Goal: Task Accomplishment & Management: Use online tool/utility

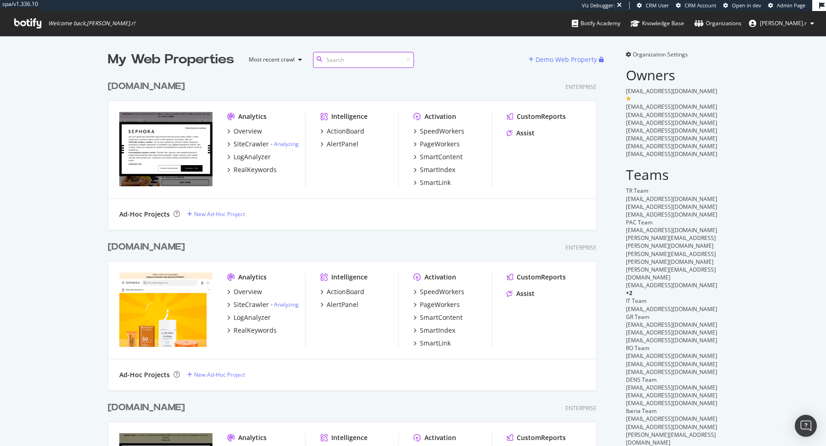
click at [340, 61] on input at bounding box center [363, 60] width 101 height 16
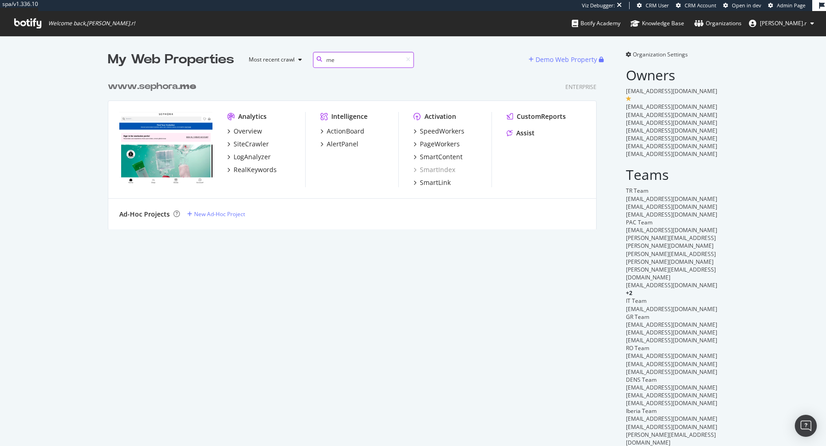
scroll to position [161, 496]
type input "me"
click at [174, 86] on div "www.sephora. me" at bounding box center [152, 86] width 89 height 13
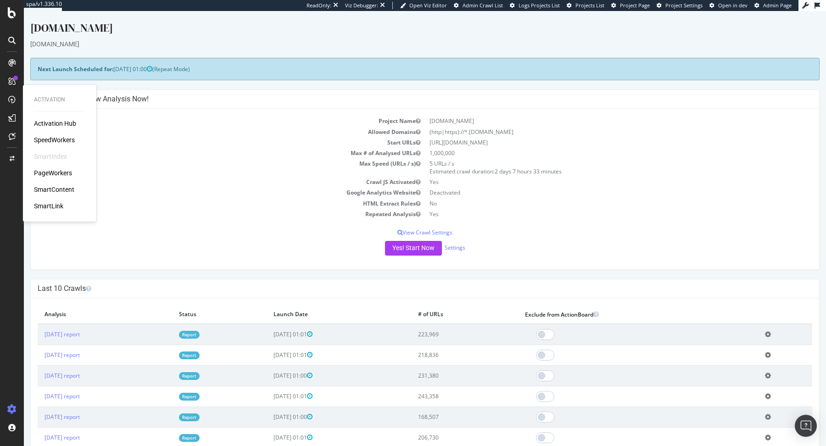
click at [61, 170] on div "PageWorkers" at bounding box center [53, 172] width 38 height 9
click at [232, 153] on td "Max # of Analysed URLs" at bounding box center [231, 153] width 387 height 11
click at [143, 137] on td "Start URLs" at bounding box center [231, 142] width 387 height 11
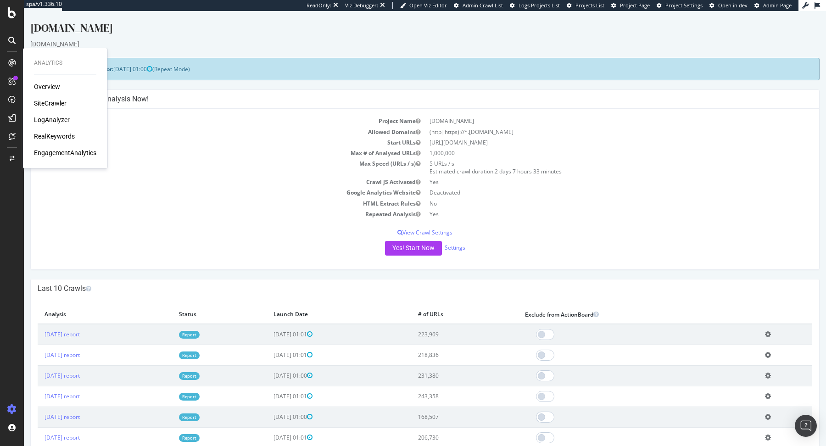
click at [39, 104] on div "SiteCrawler" at bounding box center [50, 103] width 33 height 9
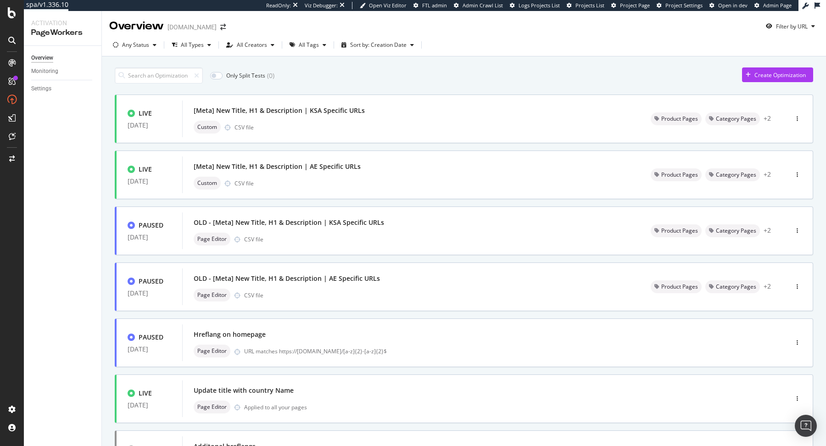
click at [410, 70] on div "Only Split Tests ( 0 ) Create Optimization" at bounding box center [464, 75] width 698 height 16
click at [528, 71] on div "Only Split Tests ( 0 ) Create Optimization" at bounding box center [464, 75] width 698 height 16
click at [779, 81] on div "Create Optimization" at bounding box center [774, 75] width 64 height 14
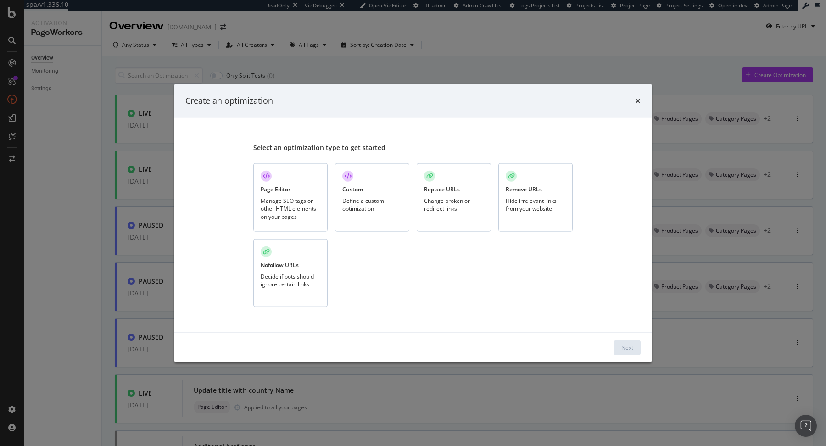
click at [450, 202] on div "Change broken or redirect links" at bounding box center [454, 205] width 60 height 16
click at [623, 347] on div "Next" at bounding box center [627, 348] width 12 height 8
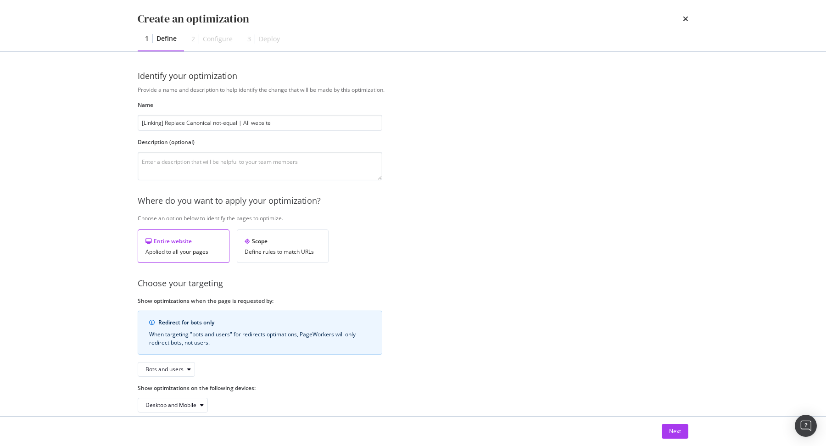
type input "[Linking] Replace Canonical not-equal | All website"
click at [171, 246] on div "Entire website Applied to all your pages" at bounding box center [184, 245] width 92 height 33
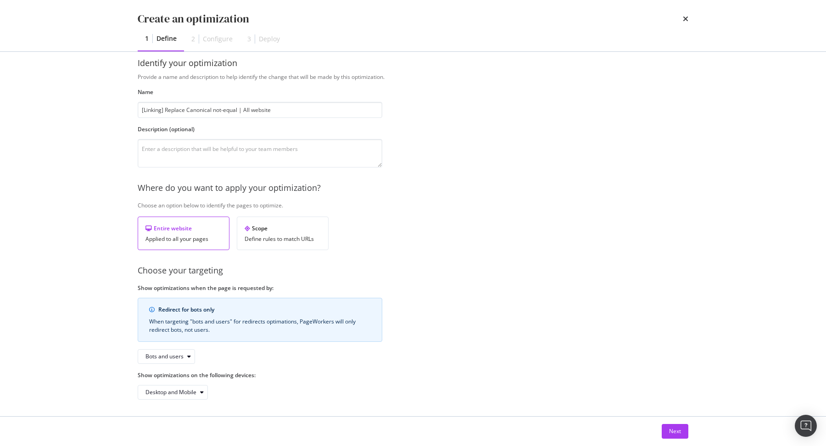
drag, startPoint x: 140, startPoint y: 272, endPoint x: 210, endPoint y: 271, distance: 69.7
click at [210, 271] on div "Choose your targeting" at bounding box center [413, 271] width 551 height 12
click at [184, 350] on div "Bots and users" at bounding box center [169, 356] width 49 height 13
click at [174, 382] on div "Bots only" at bounding box center [169, 385] width 55 height 11
click at [665, 424] on button "Next" at bounding box center [675, 431] width 27 height 15
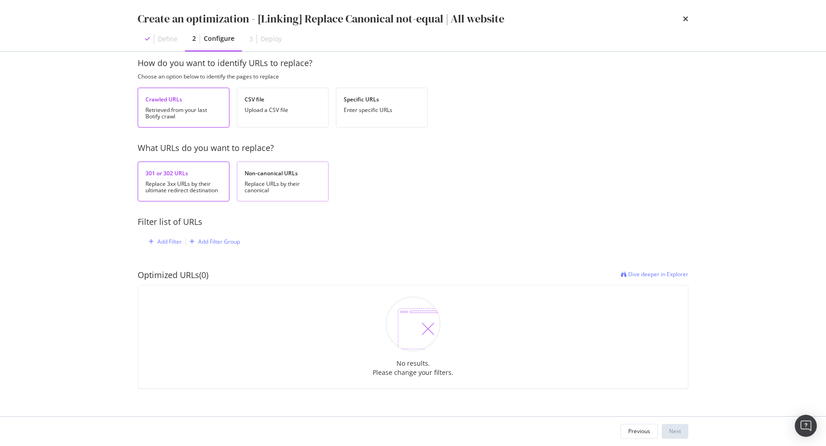
click at [279, 173] on div "Non-canonical URLs" at bounding box center [283, 173] width 76 height 8
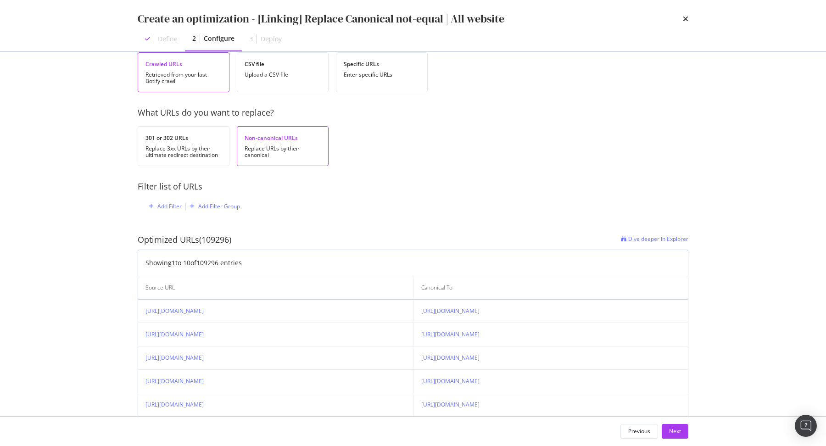
scroll to position [38, 0]
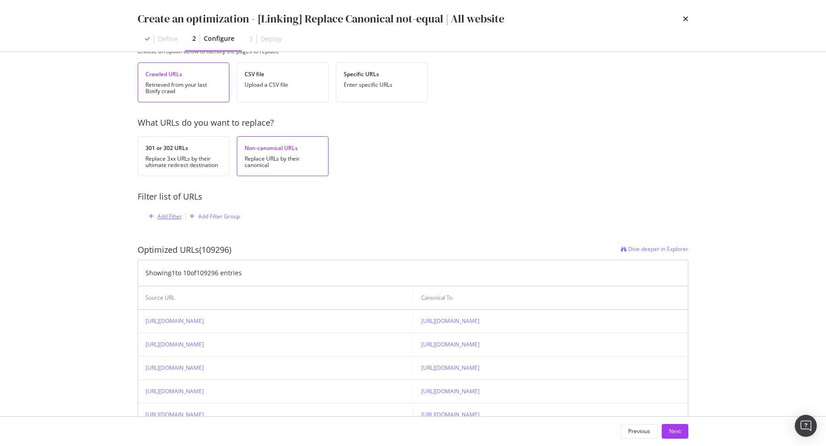
click at [168, 215] on div "Add Filter" at bounding box center [169, 216] width 24 height 8
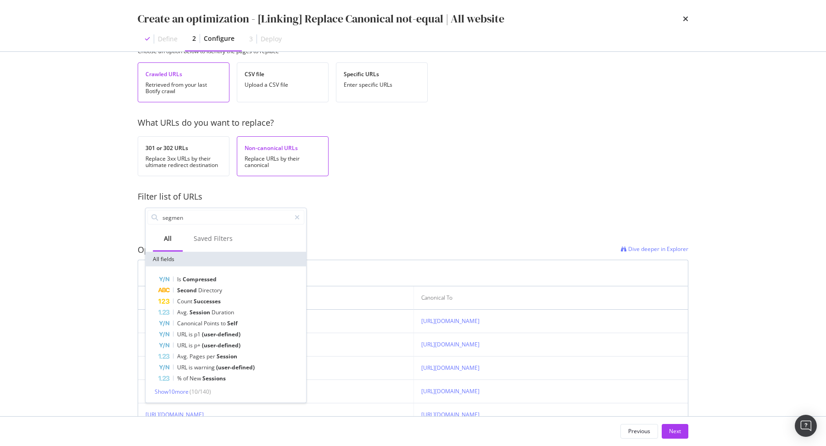
type input "segment"
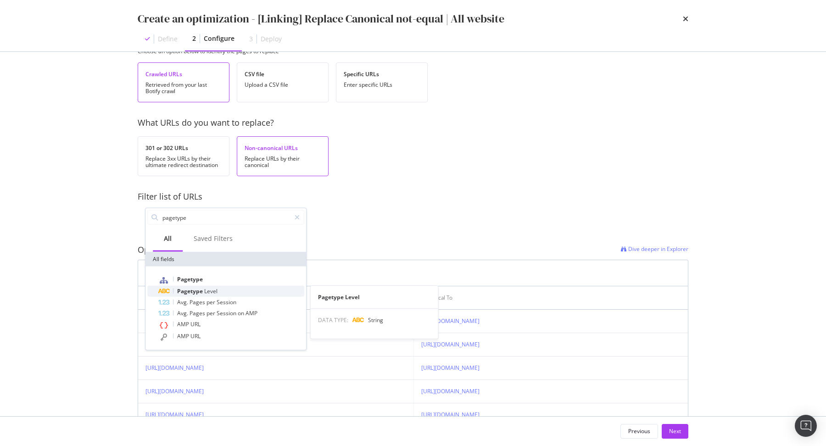
type input "pagetype"
click at [200, 289] on span "Pagetype" at bounding box center [190, 291] width 27 height 8
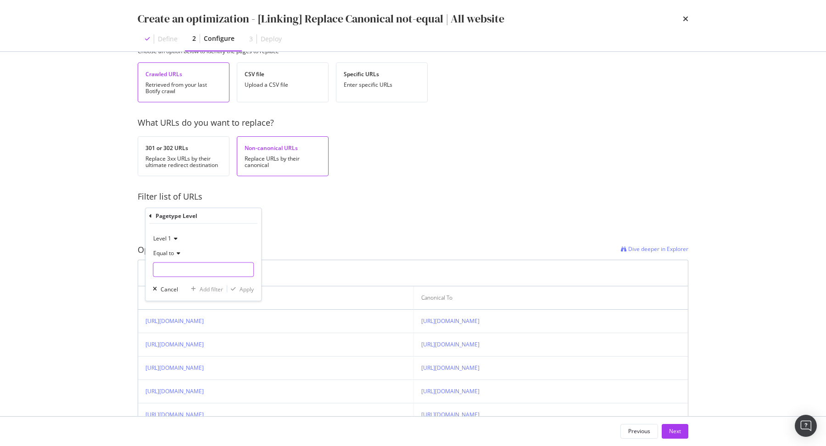
click at [180, 270] on input "modal" at bounding box center [203, 269] width 100 height 15
click at [188, 288] on span "Category-Pages" at bounding box center [188, 292] width 64 height 8
type input "Category-Pages"
click at [245, 289] on div "Apply" at bounding box center [247, 289] width 14 height 8
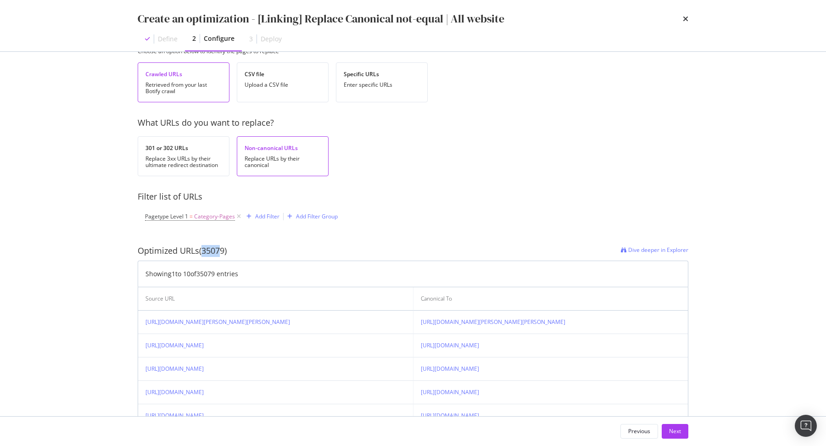
drag, startPoint x: 201, startPoint y: 254, endPoint x: 218, endPoint y: 254, distance: 17.4
click at [218, 254] on div "Optimized URLs (35079)" at bounding box center [182, 251] width 89 height 12
click at [256, 216] on div "Add Filter" at bounding box center [267, 216] width 24 height 8
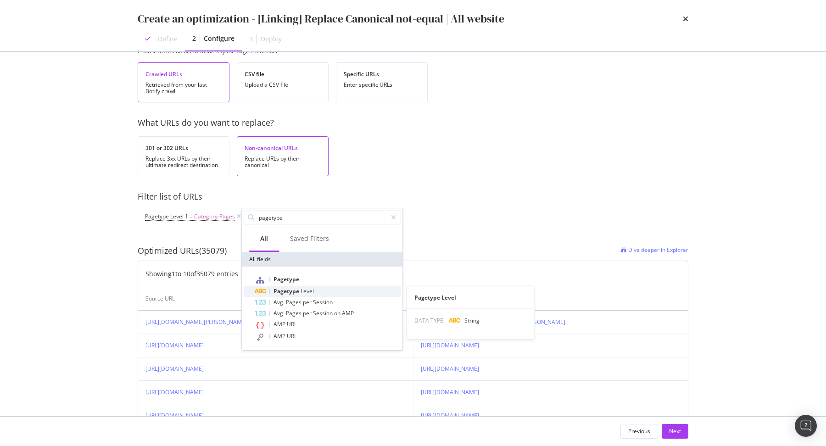
click at [312, 288] on span "Level" at bounding box center [307, 291] width 13 height 8
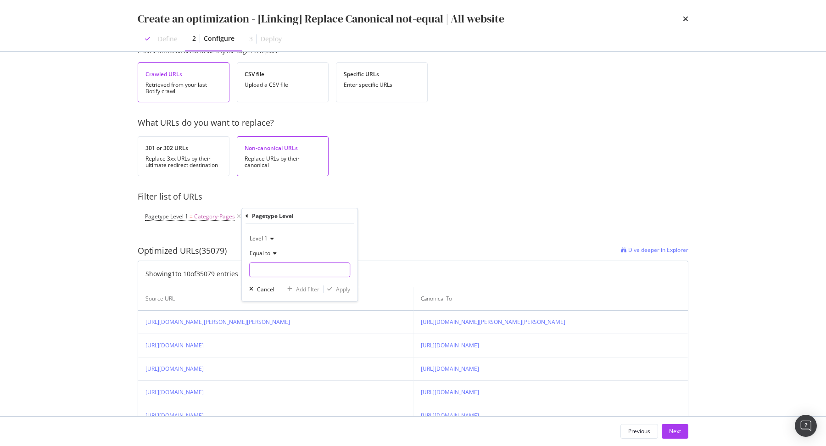
click at [279, 270] on input "modal" at bounding box center [300, 269] width 100 height 15
click at [292, 284] on span "Product-Pages" at bounding box center [282, 282] width 61 height 8
type input "Product-Pages"
click at [340, 288] on div "Apply" at bounding box center [343, 289] width 14 height 8
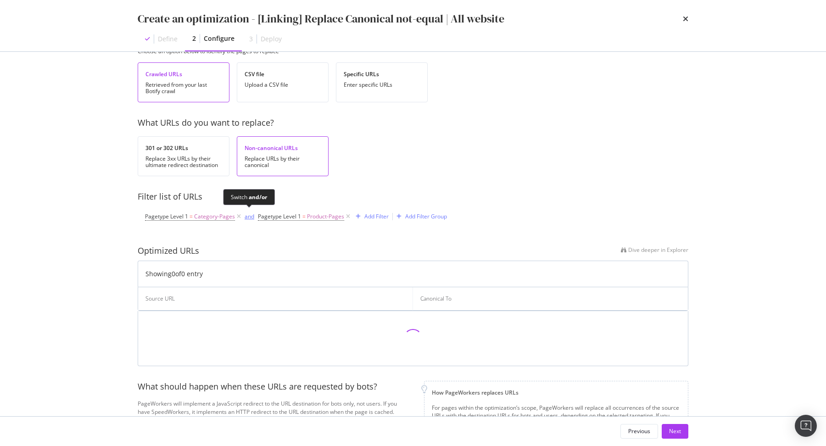
click at [250, 215] on div "and" at bounding box center [250, 216] width 10 height 8
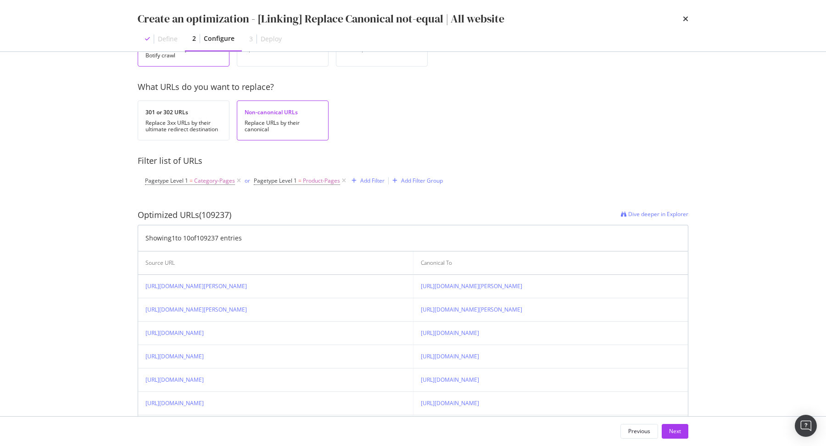
scroll to position [86, 0]
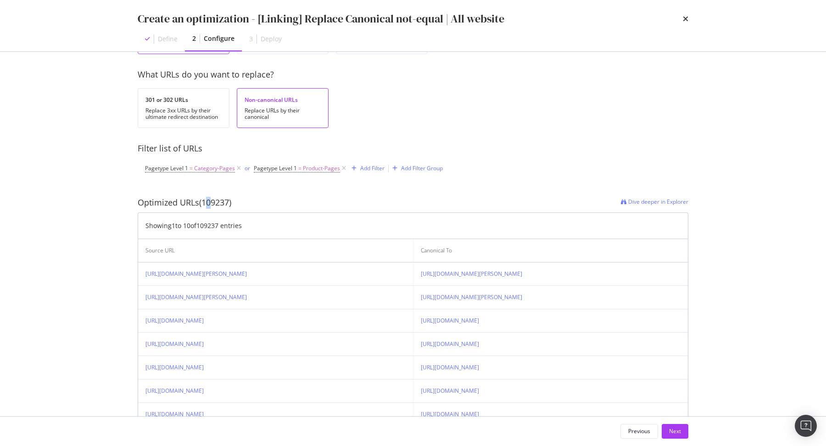
drag, startPoint x: 204, startPoint y: 199, endPoint x: 225, endPoint y: 200, distance: 21.6
click at [220, 200] on div "Optimized URLs (109237)" at bounding box center [185, 203] width 94 height 12
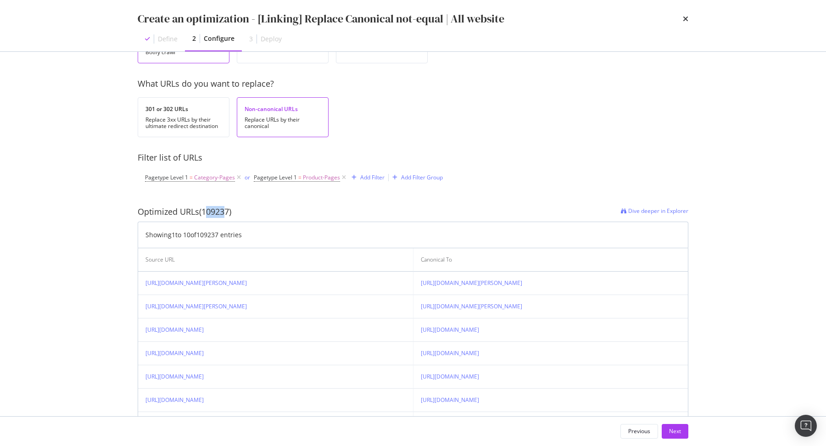
scroll to position [66, 0]
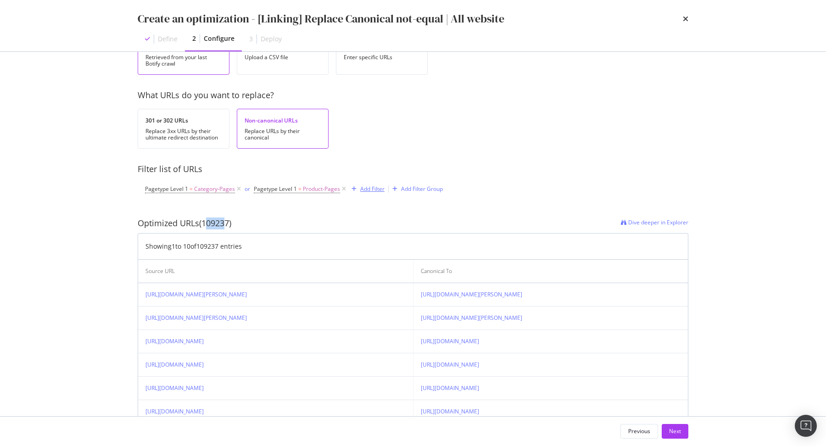
click at [369, 188] on div "Add Filter" at bounding box center [372, 189] width 24 height 8
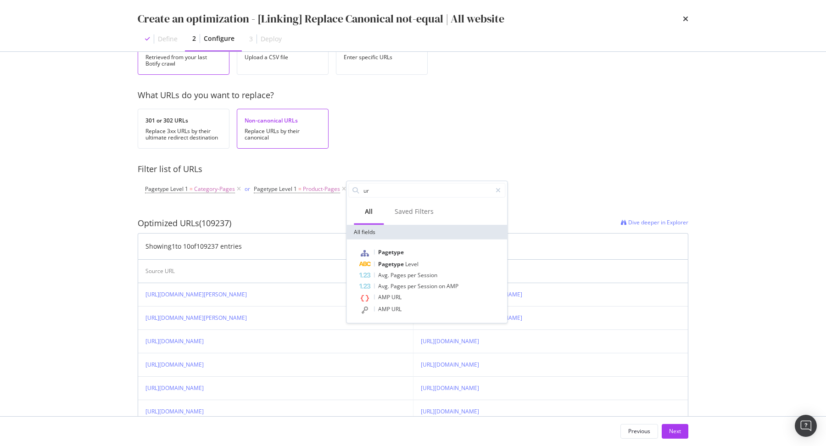
type input "url"
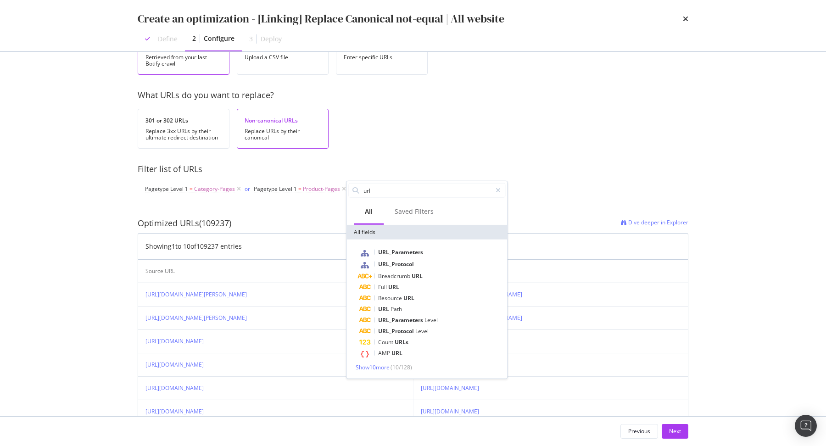
click at [453, 141] on div "301 or 302 URLs Replace 3xx URLs by their ultimate redirect destination Non-can…" at bounding box center [413, 129] width 551 height 40
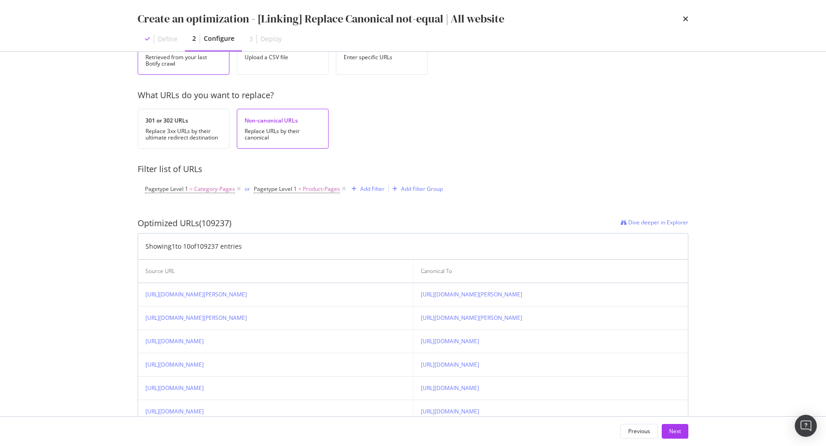
click at [421, 195] on div "Pagetype Level 1 = Category-Pages or Pagetype Level 1 = Product-Pages Add Filte…" at bounding box center [413, 189] width 536 height 28
click at [421, 190] on div "Add Filter Group" at bounding box center [422, 189] width 42 height 8
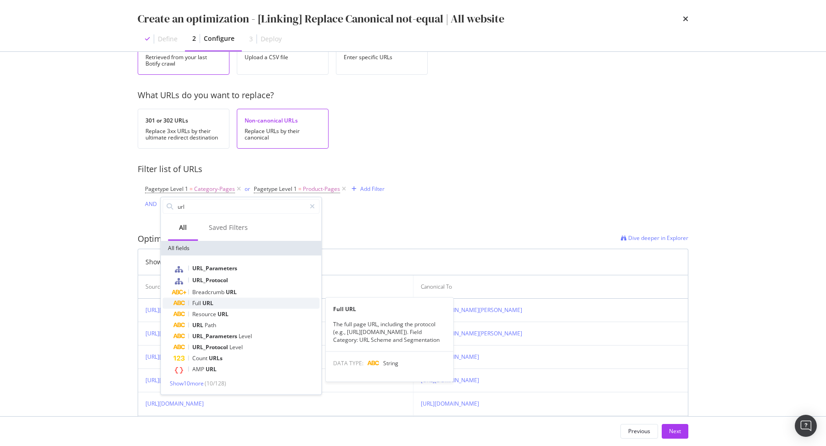
click at [220, 301] on div "Full URL" at bounding box center [246, 303] width 146 height 11
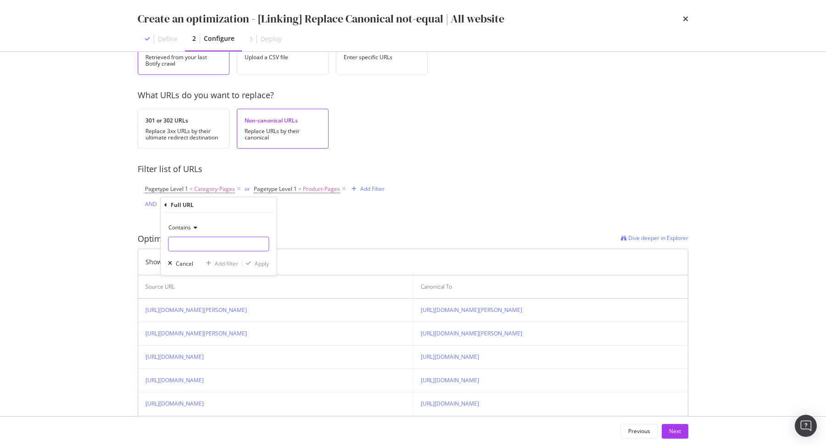
click at [190, 242] on input "modal" at bounding box center [218, 244] width 100 height 15
type input "cgid"
click at [253, 264] on div "modal" at bounding box center [248, 264] width 12 height 6
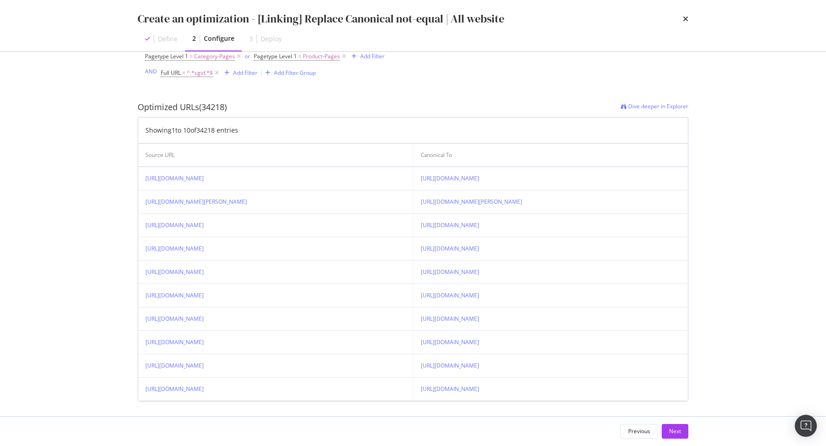
scroll to position [186, 0]
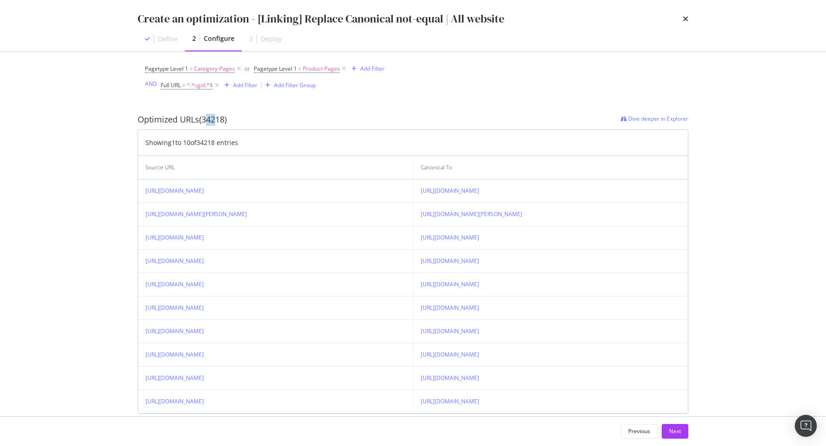
drag, startPoint x: 205, startPoint y: 119, endPoint x: 213, endPoint y: 117, distance: 8.8
click at [213, 117] on div "Optimized URLs (34218)" at bounding box center [182, 120] width 89 height 12
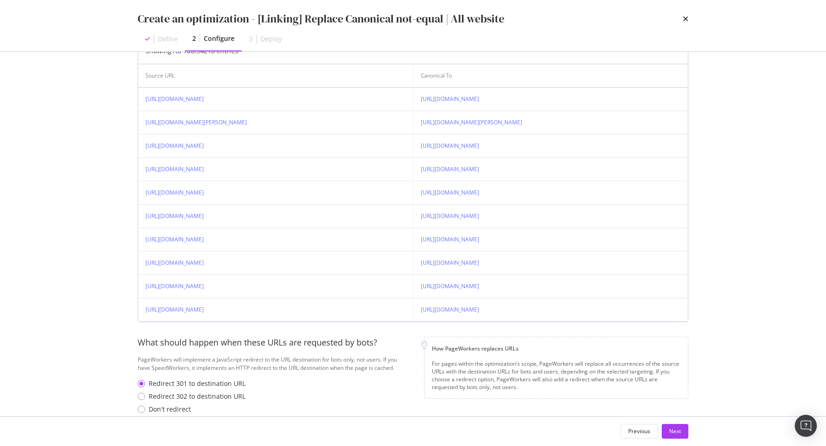
scroll to position [294, 0]
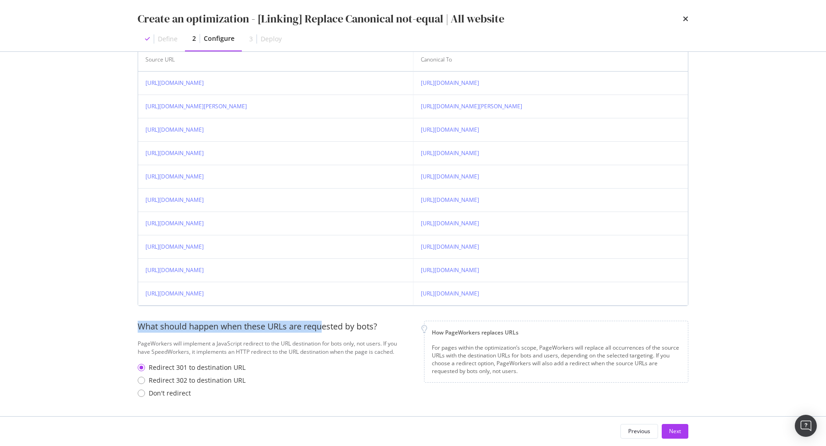
drag, startPoint x: 135, startPoint y: 322, endPoint x: 320, endPoint y: 322, distance: 185.4
click at [320, 322] on div "How do you want to identify URLs to replace? Choose an option below to identify…" at bounding box center [412, 234] width 587 height 364
click at [398, 347] on div "PageWorkers will implement a JavaScript redirect to the URL destination for bot…" at bounding box center [274, 348] width 272 height 16
click at [671, 433] on div "Next" at bounding box center [675, 431] width 12 height 8
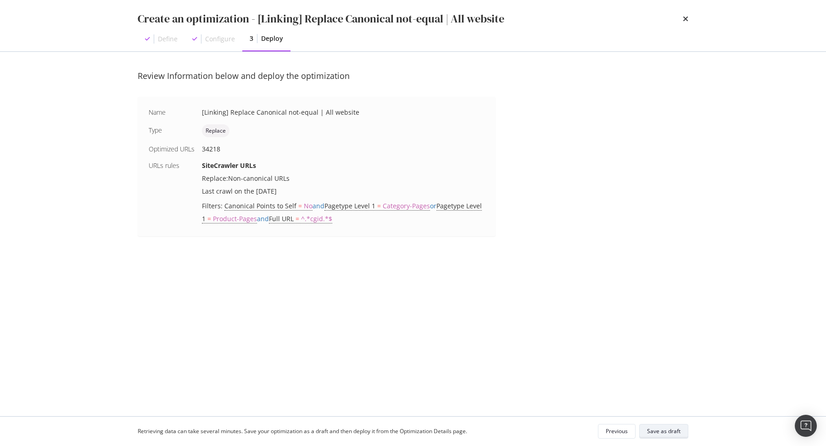
scroll to position [0, 0]
click at [660, 429] on div "Save as draft" at bounding box center [663, 431] width 33 height 8
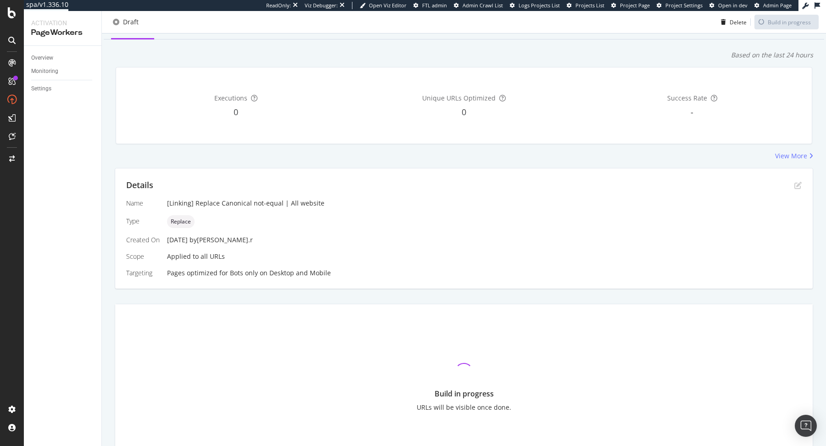
scroll to position [37, 0]
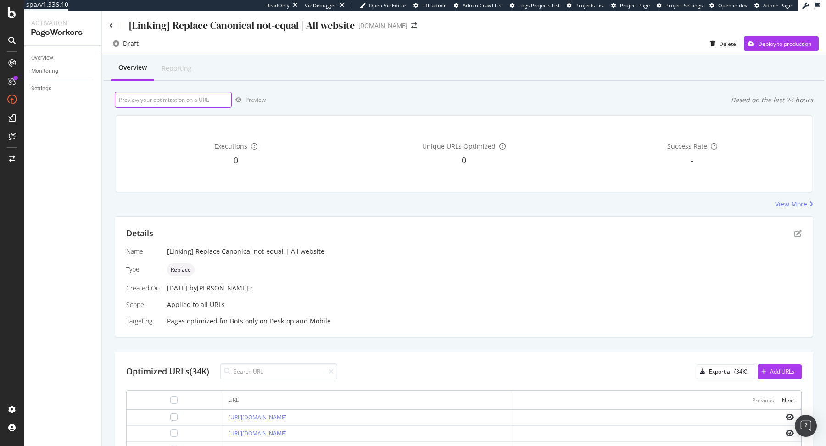
click at [174, 96] on input "url" at bounding box center [173, 100] width 117 height 16
drag, startPoint x: 228, startPoint y: 320, endPoint x: 253, endPoint y: 321, distance: 25.3
click at [253, 321] on div "Bots only" at bounding box center [244, 321] width 28 height 9
click at [264, 313] on div "Name [Linking] Replace Canonical not-equal | All website Type Replace Created O…" at bounding box center [463, 286] width 675 height 79
click at [178, 94] on input "url" at bounding box center [173, 100] width 117 height 16
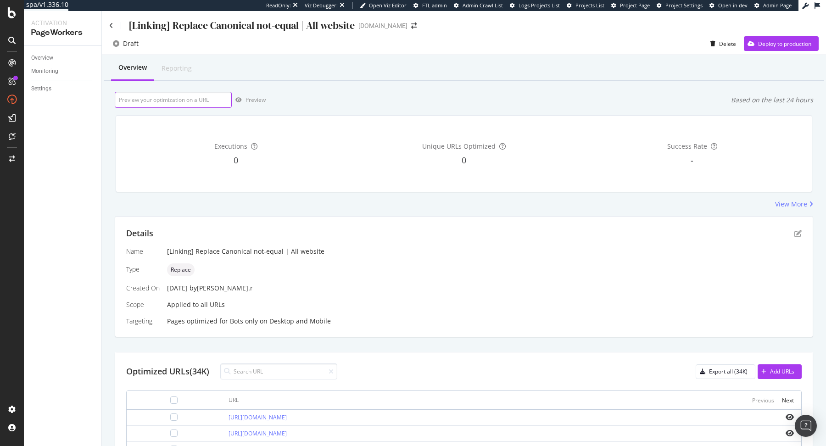
paste input "https://www.sephora.me/sa-en"
type input "https://www.sephora.me/sa-en"
click at [263, 101] on div "Preview" at bounding box center [255, 100] width 20 height 8
click at [524, 101] on div "https://www.sephora.me/sa-en Preview Based on the last 24 hours" at bounding box center [464, 100] width 698 height 16
click at [110, 24] on icon at bounding box center [111, 25] width 4 height 6
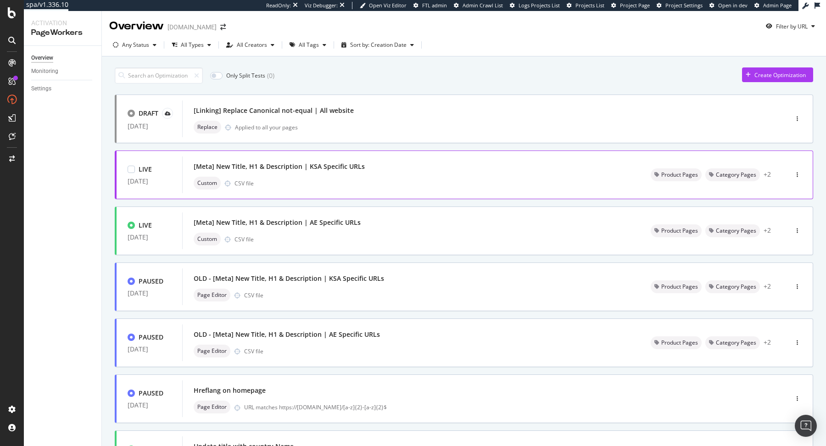
click at [412, 184] on div "Custom CSV file" at bounding box center [411, 183] width 435 height 13
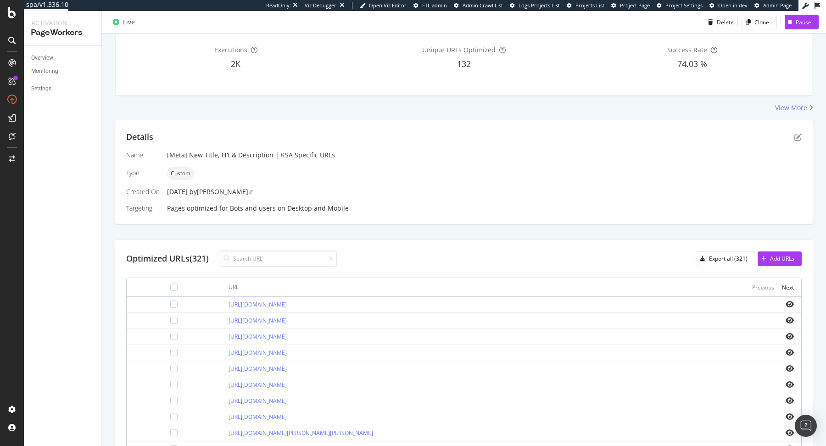
scroll to position [14, 0]
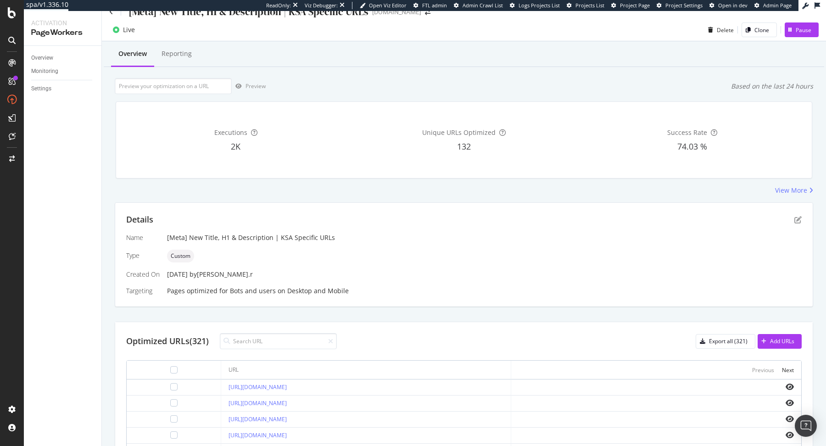
click at [797, 184] on div "Executions 2K Unique URLs Optimized 132 Success Rate 74.03 %" at bounding box center [464, 140] width 708 height 92
click at [795, 188] on div "View More" at bounding box center [791, 190] width 32 height 9
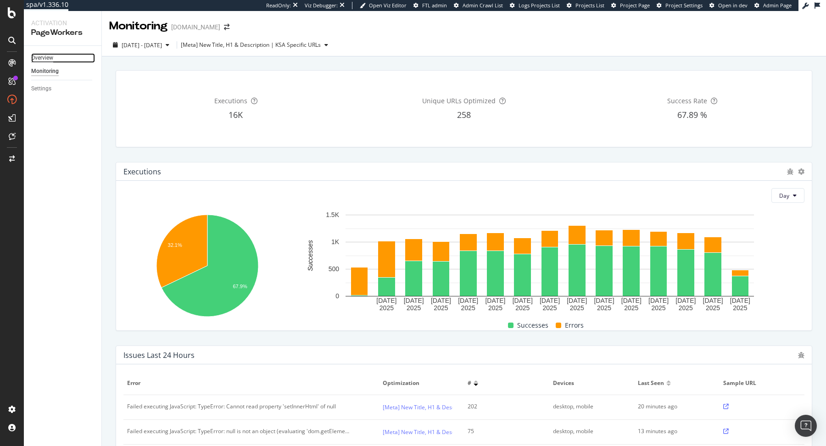
click at [34, 61] on div "Overview" at bounding box center [42, 58] width 22 height 10
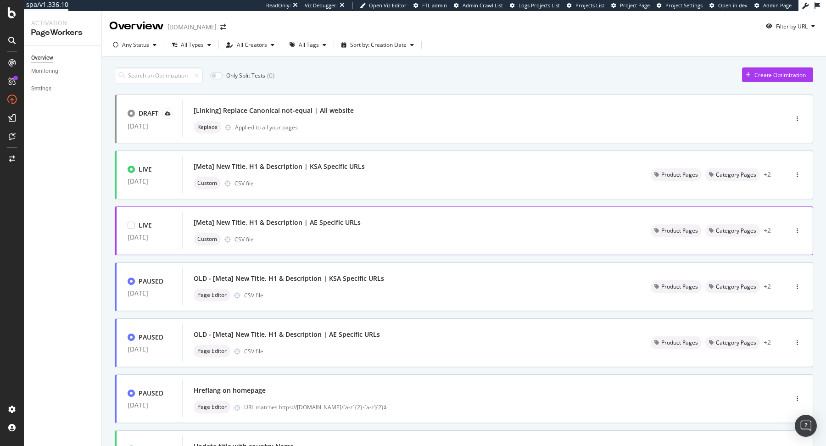
click at [419, 226] on div "[Meta] New Title, H1 & Description | AE Specific URLs" at bounding box center [411, 222] width 435 height 13
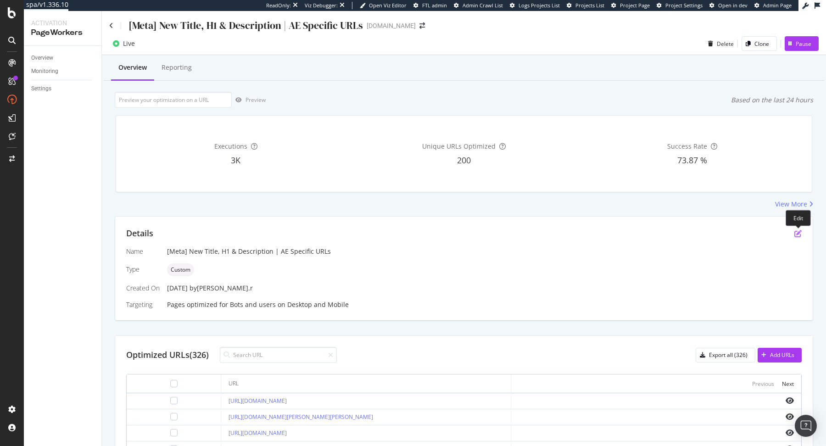
click at [800, 231] on icon "pen-to-square" at bounding box center [797, 233] width 7 height 7
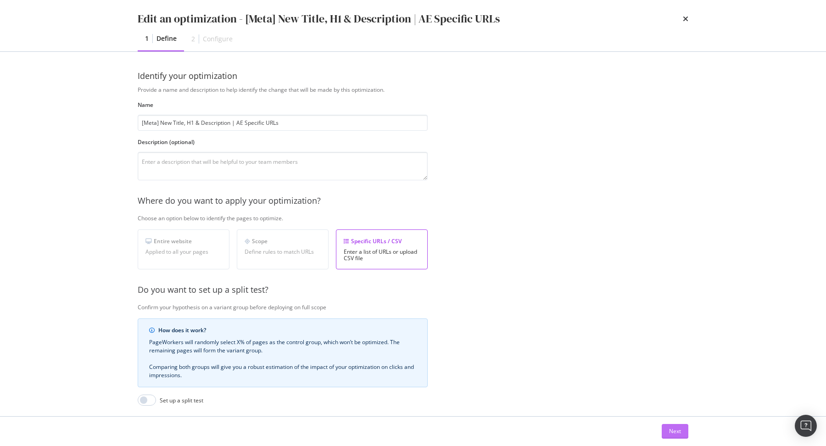
click at [668, 430] on button "Next" at bounding box center [675, 431] width 27 height 15
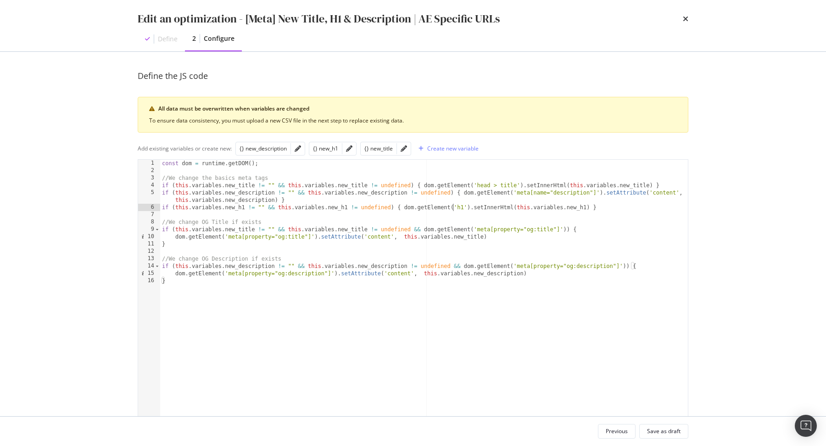
click at [452, 206] on div "const dom = runtime . getDOM ( ) ; //We change the basics meta tags if ( this .…" at bounding box center [424, 310] width 528 height 300
click at [361, 199] on div "const dom = runtime . getDOM ( ) ; //We change the basics meta tags if ( this .…" at bounding box center [424, 310] width 528 height 300
click at [463, 191] on div "const dom = runtime . getDOM ( ) ; //We change the basics meta tags if ( this .…" at bounding box center [424, 310] width 528 height 300
click at [502, 198] on div "const dom = runtime . getDOM ( ) ; //We change the basics meta tags if ( this .…" at bounding box center [424, 310] width 528 height 300
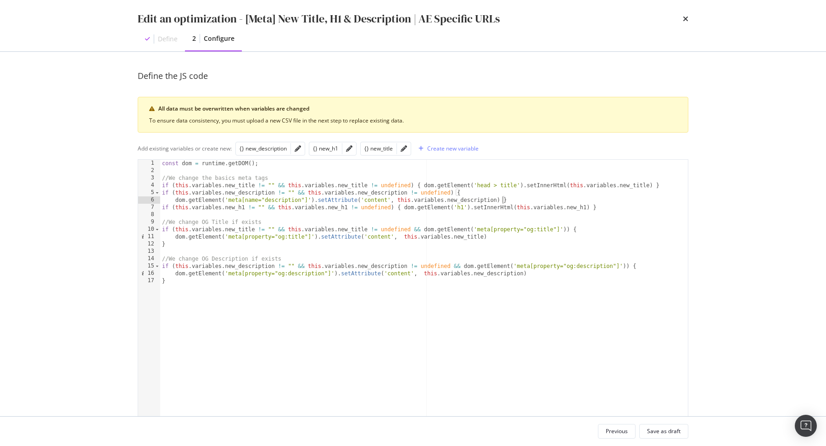
type textarea "dom.getElement('meta[name="description"]').setAttribute('content', this.variabl…"
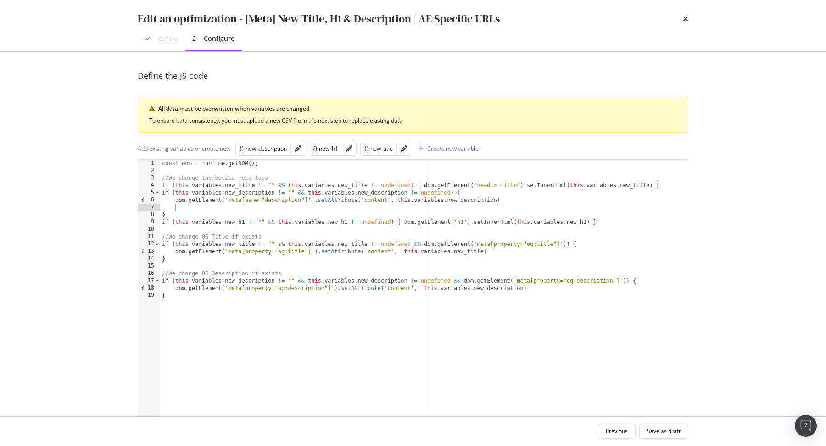
scroll to position [0, 0]
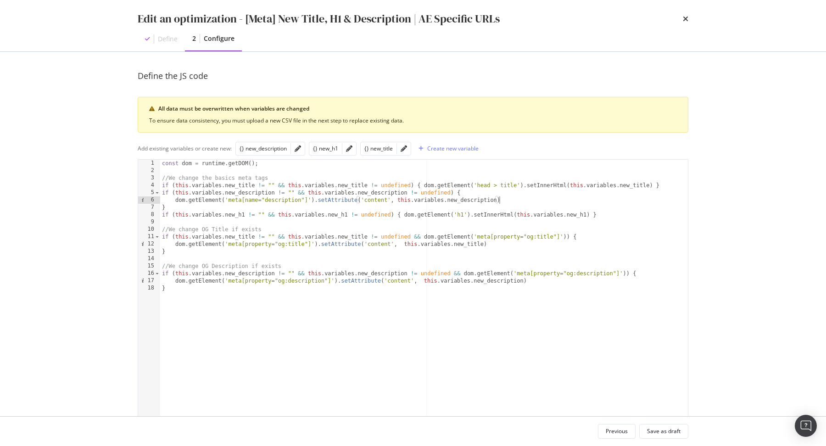
click at [423, 183] on div "const dom = runtime . getDOM ( ) ; //We change the basics meta tags if ( this .…" at bounding box center [424, 310] width 528 height 300
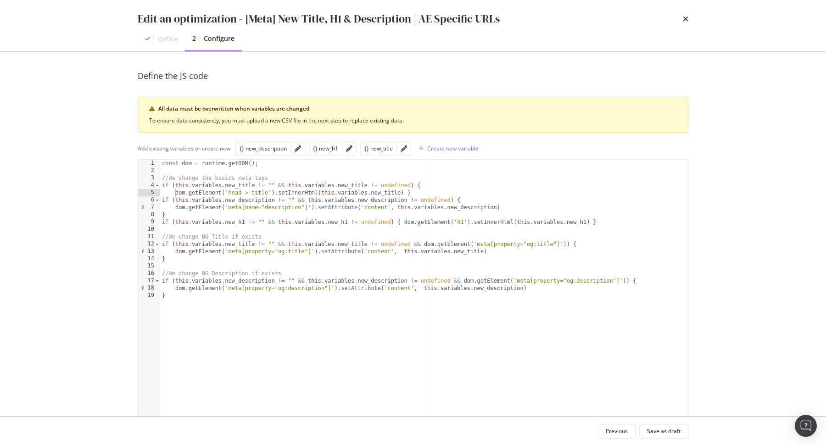
click at [407, 191] on div "const dom = runtime . getDOM ( ) ; //We change the basics meta tags if ( this .…" at bounding box center [424, 310] width 528 height 300
type textarea "dom.getElement('head > title').setInnerHtml(this.variables.new_title)}"
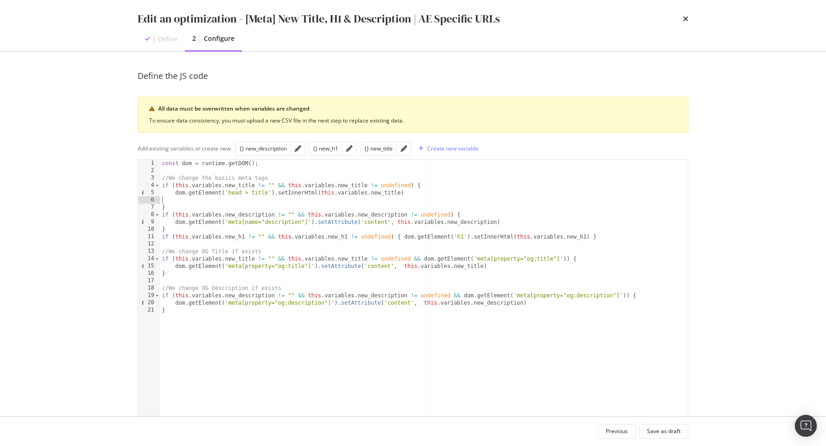
scroll to position [0, 0]
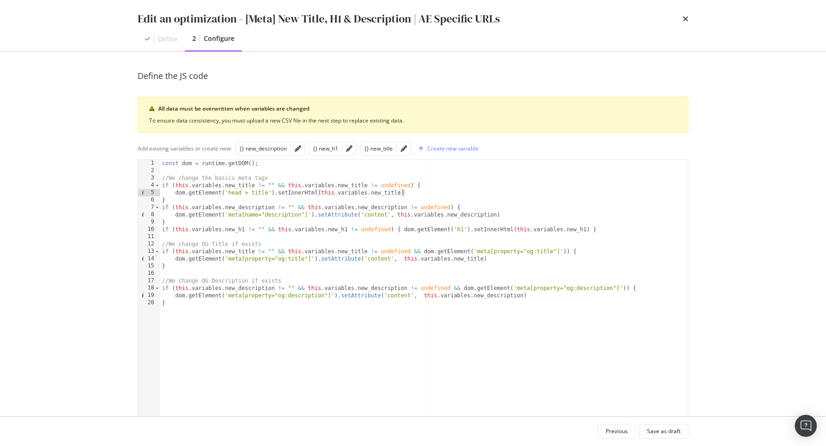
click at [402, 230] on div "const dom = runtime . getDOM ( ) ; //We change the basics meta tags if ( this .…" at bounding box center [424, 310] width 528 height 300
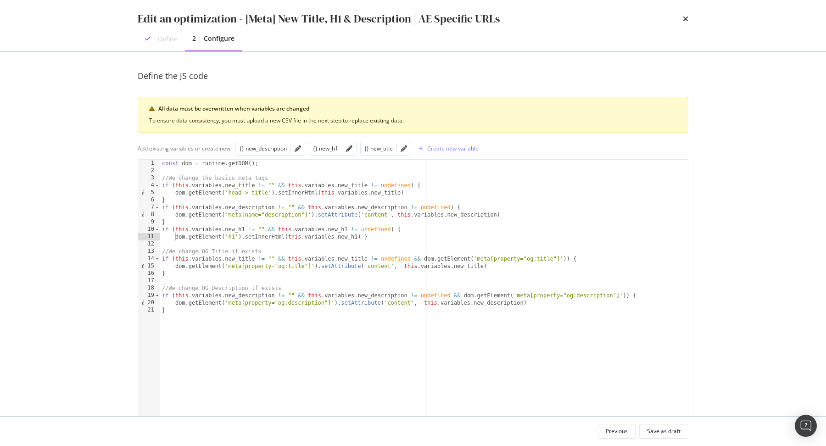
scroll to position [0, 0]
click at [363, 237] on div "const dom = runtime . getDOM ( ) ; //We change the basics meta tags if ( this .…" at bounding box center [424, 310] width 528 height 300
type textarea "dom.getElement('h1').setInnerHtml(this.variables.new_h1)}"
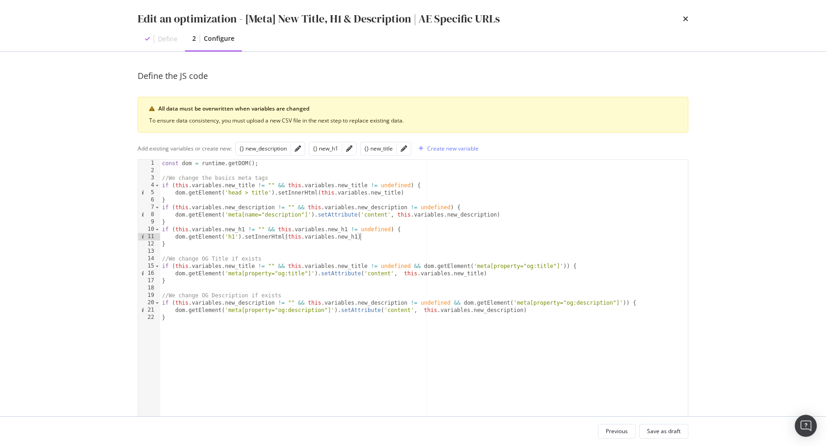
scroll to position [46, 0]
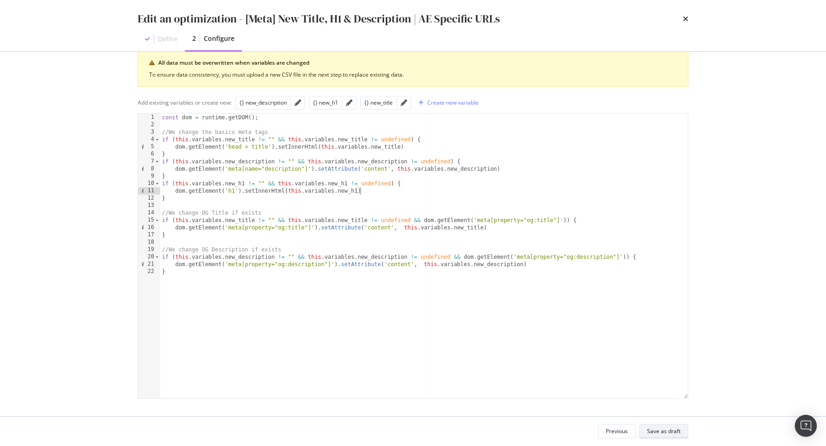
type textarea "dom.getElement('h1').setInnerHtml(this.variables.new_h1)"
click at [677, 430] on div "Save as draft" at bounding box center [663, 431] width 33 height 8
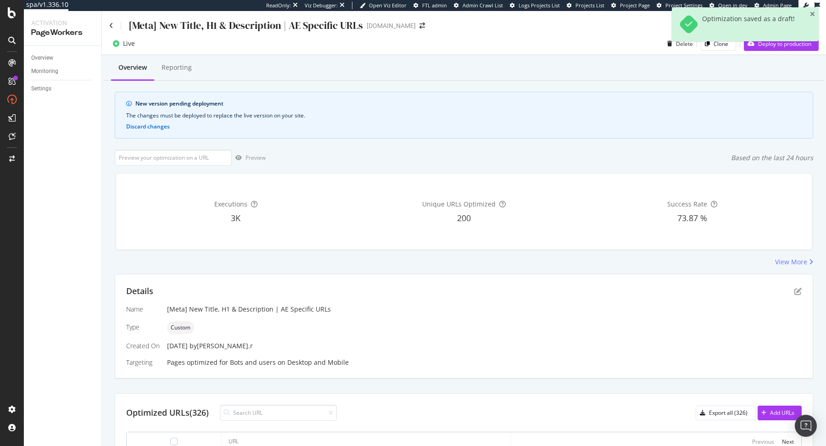
click at [768, 48] on div "Optimization saved as a draft!" at bounding box center [745, 27] width 147 height 41
click at [768, 50] on div "Deploy to production" at bounding box center [777, 44] width 67 height 14
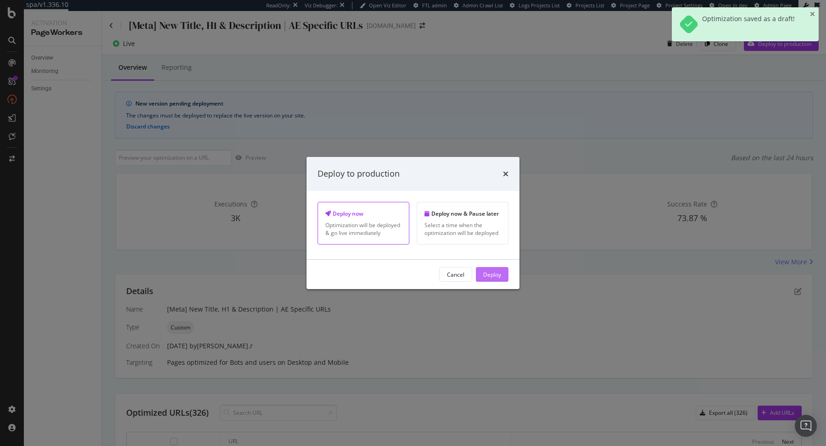
click at [495, 270] on div "Deploy" at bounding box center [492, 274] width 18 height 8
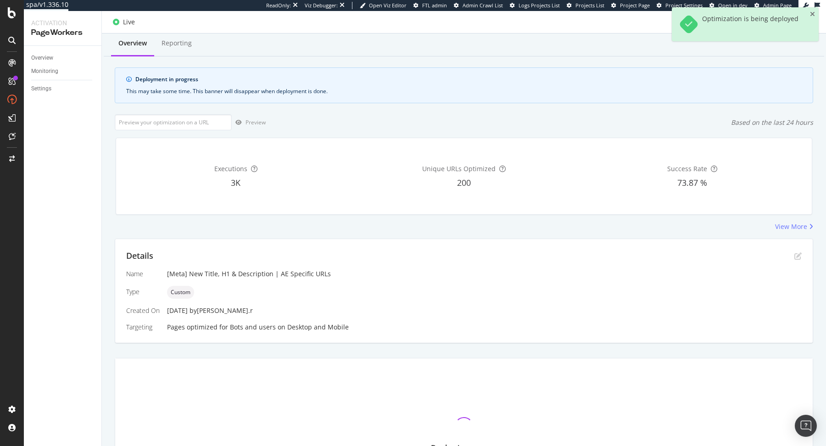
scroll to position [0, 0]
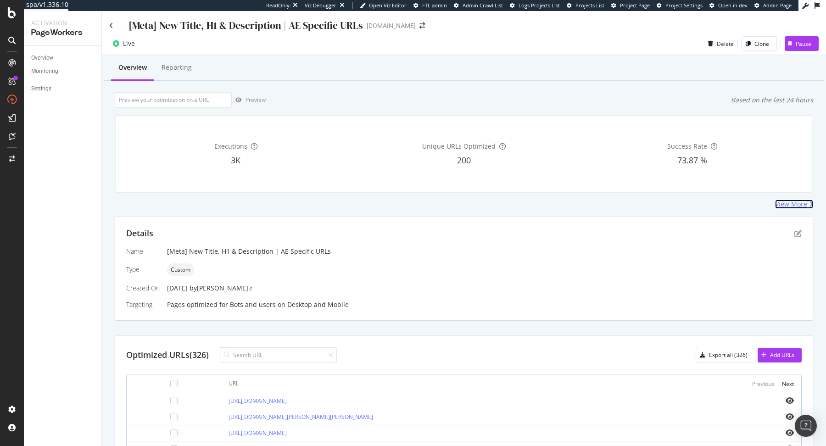
click at [793, 201] on div "View More" at bounding box center [791, 204] width 32 height 9
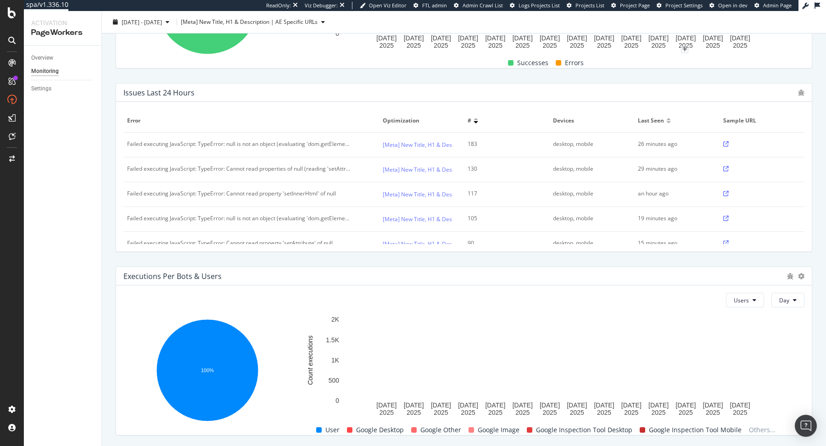
scroll to position [264, 0]
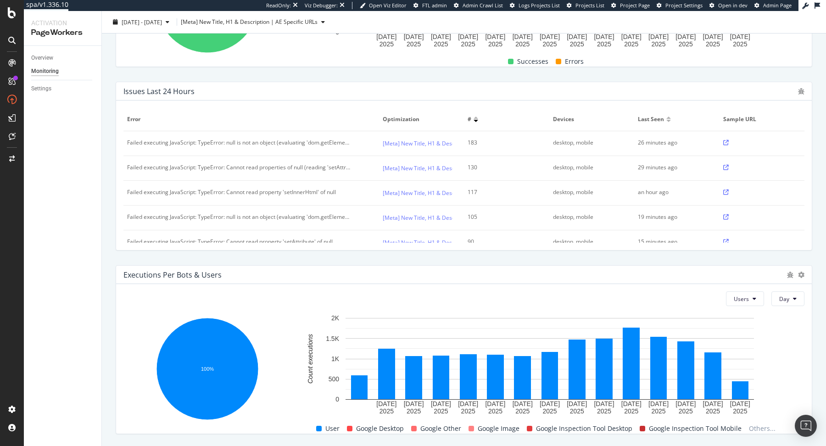
click at [335, 142] on div "Failed executing JavaScript: TypeError: null is not an object (evaluating 'dom.…" at bounding box center [238, 143] width 223 height 8
click at [348, 143] on div "Failed executing JavaScript: TypeError: null is not an object (evaluating 'dom.…" at bounding box center [238, 143] width 223 height 8
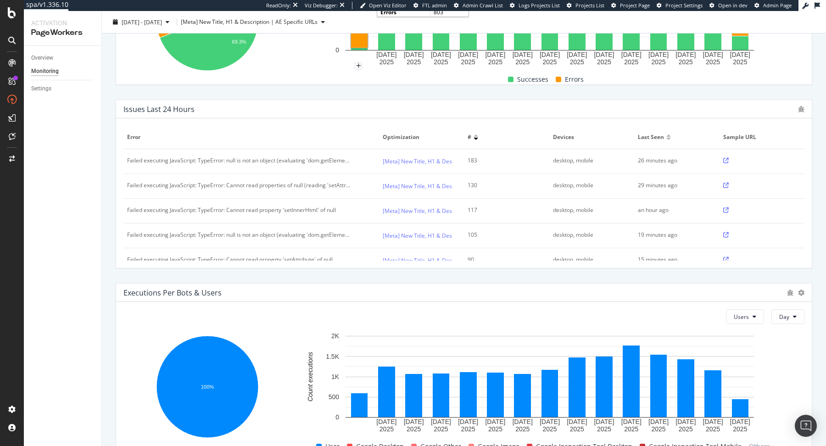
scroll to position [0, 0]
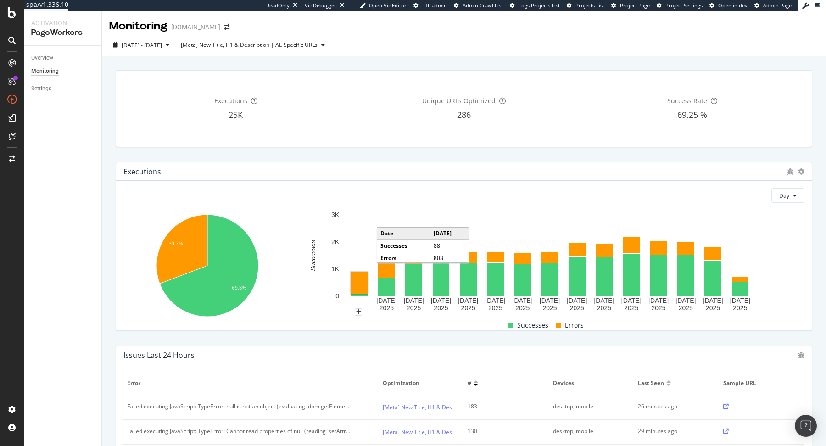
click at [47, 66] on div "Monitoring" at bounding box center [66, 71] width 70 height 13
click at [47, 60] on div "Overview" at bounding box center [42, 58] width 22 height 10
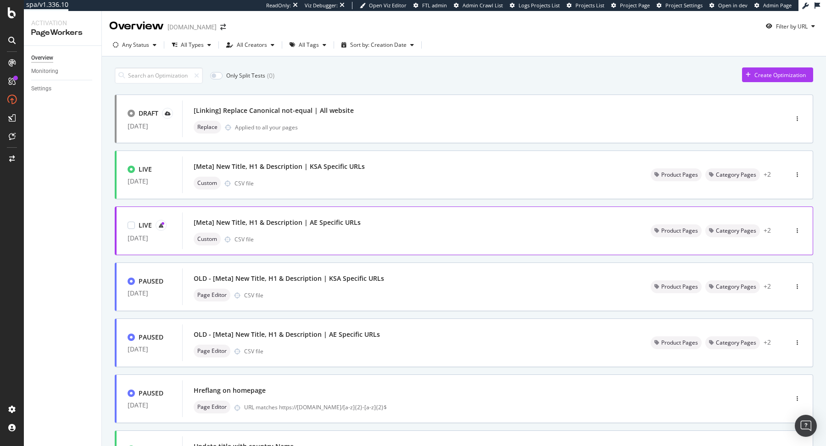
click at [418, 226] on div "[Meta] New Title, H1 & Description | AE Specific URLs" at bounding box center [411, 222] width 435 height 13
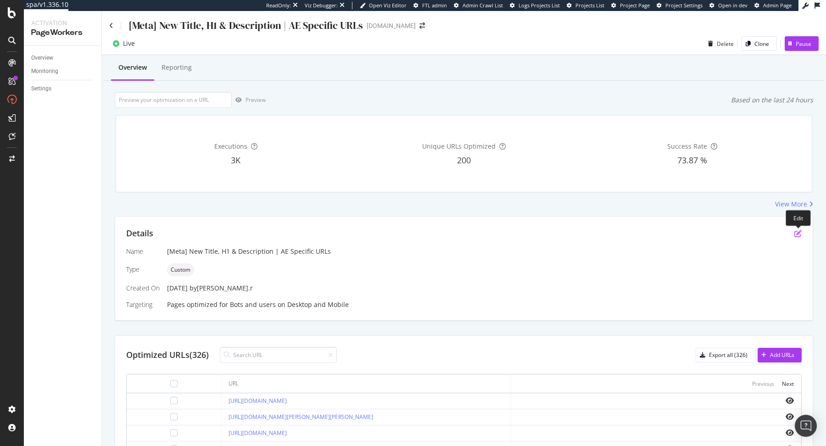
click at [795, 233] on icon "pen-to-square" at bounding box center [797, 233] width 7 height 7
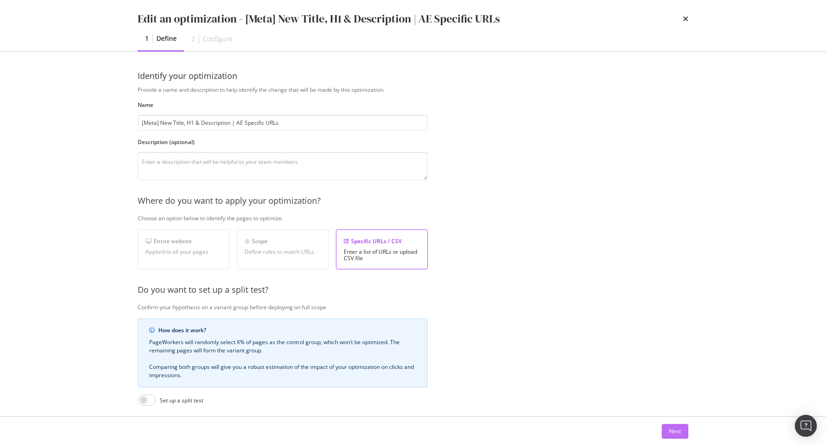
click at [680, 424] on div "Next" at bounding box center [675, 431] width 12 height 14
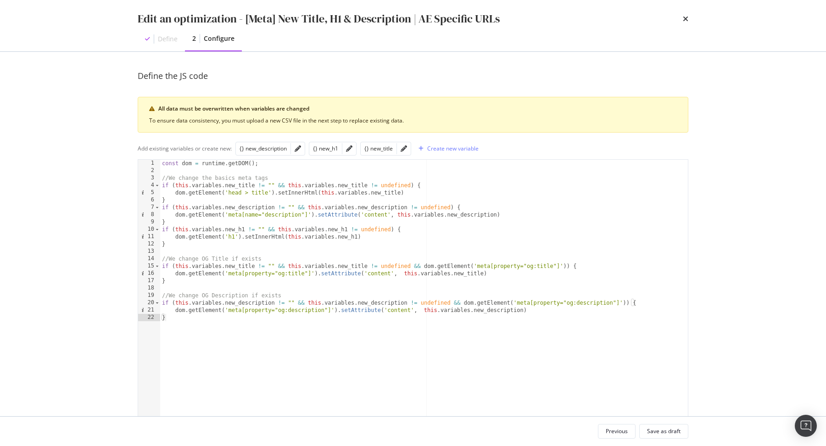
type textarea "if (this.variables.new_description != "" && this.variables.new_description != u…"
click at [482, 206] on div "const dom = runtime . getDOM ( ) ; //We change the basics meta tags if ( this .…" at bounding box center [424, 310] width 528 height 300
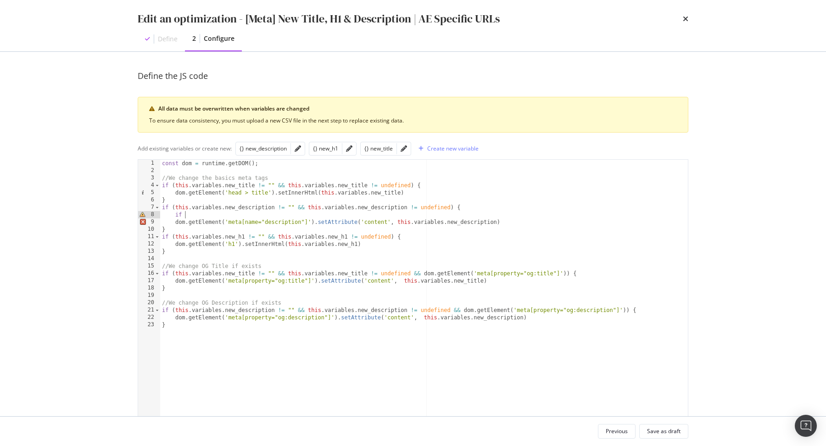
scroll to position [0, 1]
type textarea "if () {}"
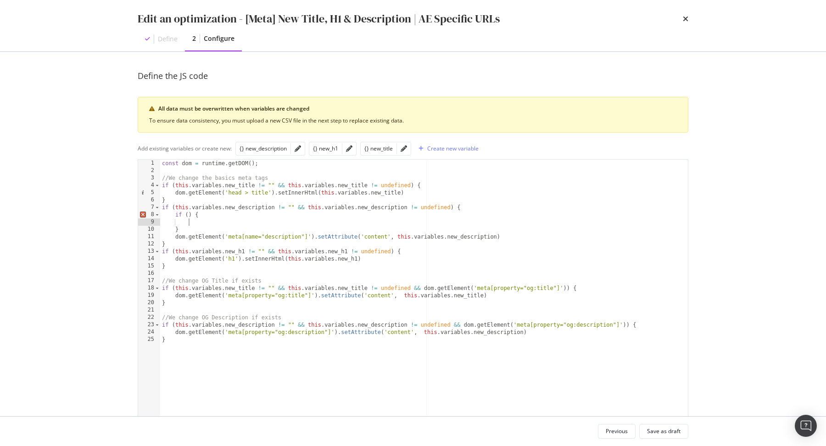
type textarea "}"
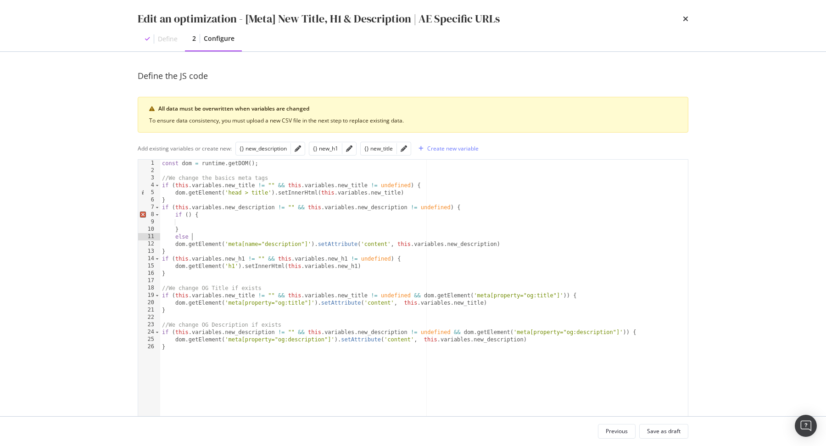
type textarea "else {}"
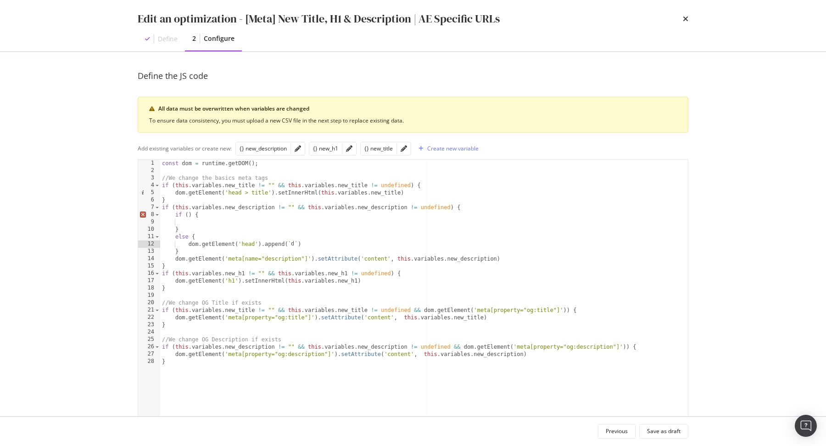
scroll to position [0, 0]
click at [291, 242] on div "const dom = runtime . getDOM ( ) ; //We change the basics meta tags if ( this .…" at bounding box center [424, 310] width 528 height 300
click at [397, 258] on div "const dom = runtime . getDOM ( ) ; //We change the basics meta tags if ( this .…" at bounding box center [424, 310] width 528 height 300
click at [413, 244] on div "const dom = runtime . getDOM ( ) ; //We change the basics meta tags if ( this .…" at bounding box center [424, 310] width 528 height 300
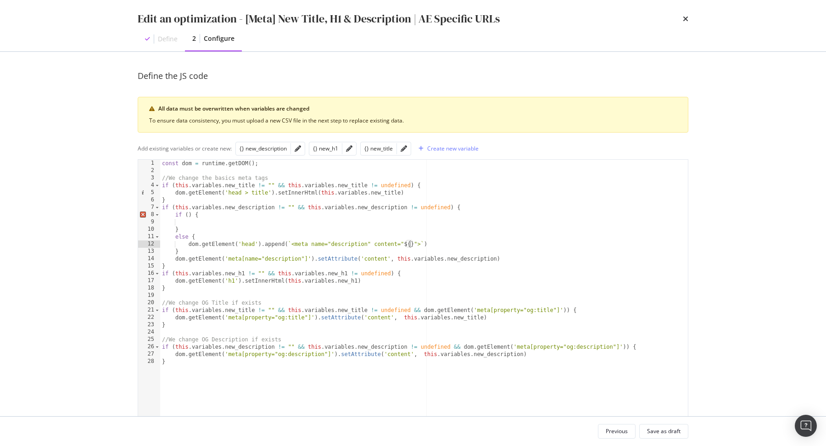
paste textarea "this.variables.new_description"
click at [174, 261] on div "const dom = runtime . getDOM ( ) ; //We change the basics meta tags if ( this .…" at bounding box center [424, 310] width 528 height 300
type textarea "dom.getElement('meta[name="description"]').setAttribute('content', this.variabl…"
click at [228, 221] on div "const dom = runtime . getDOM ( ) ; //We change the basics meta tags if ( this .…" at bounding box center [424, 310] width 528 height 300
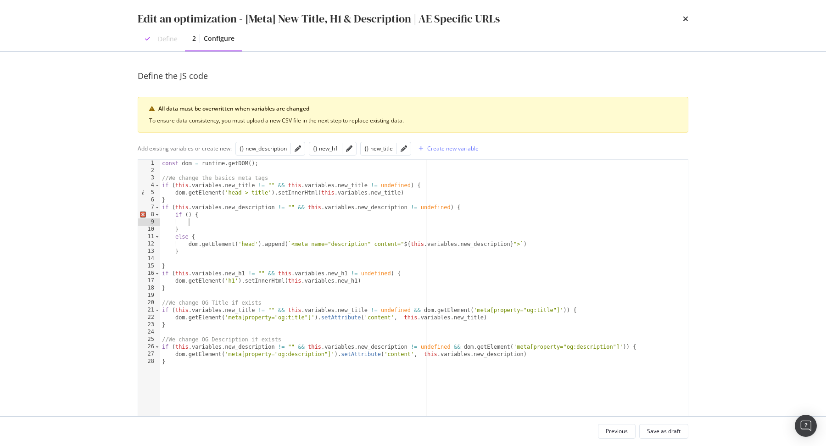
paste textarea "dom.getElement('meta[name="description"]').setAttribute('content', this.variabl…"
type textarea "dom.getElement('meta[name="description"]').setAttribute('content', this.variabl…"
click at [192, 256] on div "const dom = runtime . getDOM ( ) ; //We change the basics meta tags if ( this .…" at bounding box center [424, 310] width 528 height 300
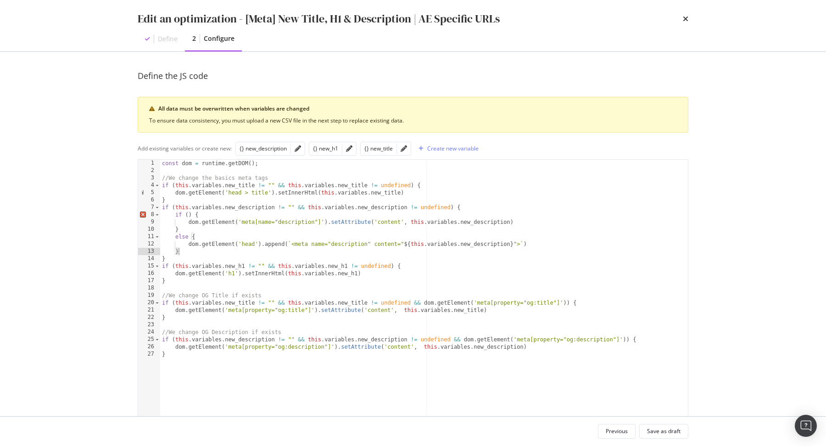
click at [188, 222] on div "const dom = runtime . getDOM ( ) ; //We change the basics meta tags if ( this .…" at bounding box center [424, 310] width 528 height 300
click at [328, 224] on div "const dom = runtime . getDOM ( ) ; //We change the basics meta tags if ( this .…" at bounding box center [424, 310] width 528 height 300
click at [188, 213] on div "const dom = runtime . getDOM ( ) ; //We change the basics meta tags if ( this .…" at bounding box center [424, 310] width 528 height 300
paste textarea "dom.getElement('meta[name="description"]')"
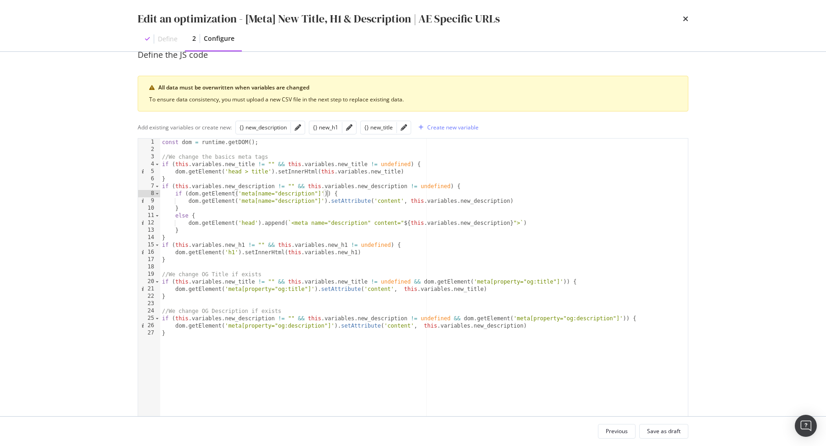
scroll to position [20, 0]
click at [373, 223] on div "const dom = runtime . getDOM ( ) ; //We change the basics meta tags if ( this .…" at bounding box center [424, 290] width 528 height 300
paste textarea "data-bty-pw-id"
click at [425, 222] on div "const dom = runtime . getDOM ( ) ; //We change the basics meta tags if ( this .…" at bounding box center [424, 290] width 528 height 300
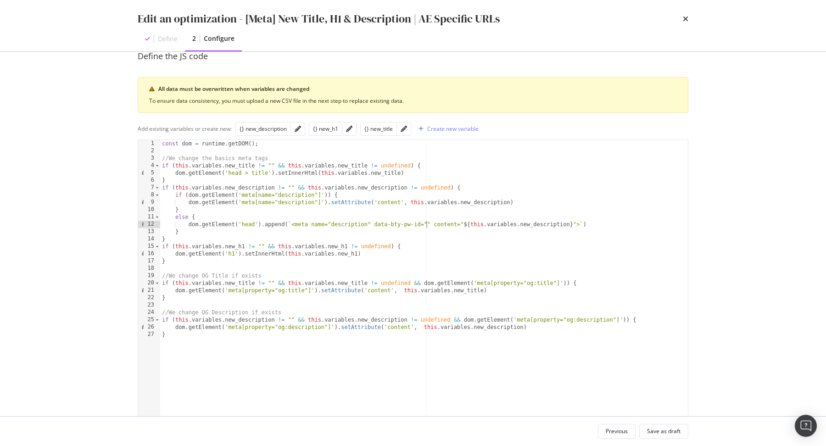
paste textarea "4HD1oD2y"
type textarea "dom.getElement('head').append(`<meta name="description" data-bty-pw-id="4HD1oD2…"
click at [674, 432] on div "Save as draft" at bounding box center [663, 431] width 33 height 8
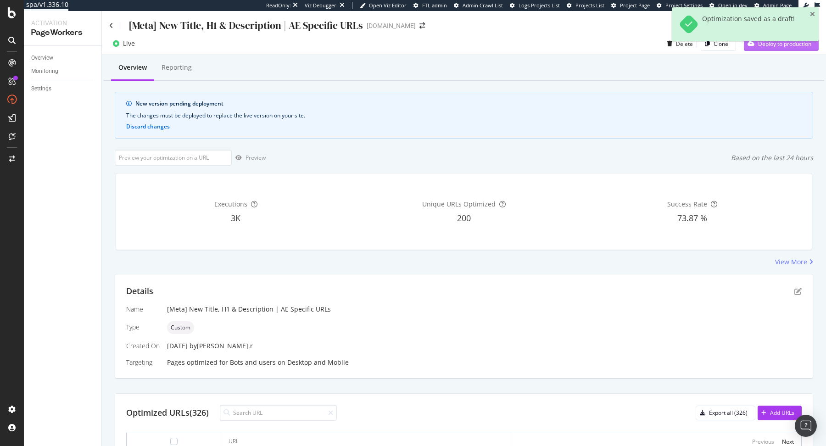
click at [766, 50] on div "Deploy to production" at bounding box center [777, 44] width 67 height 14
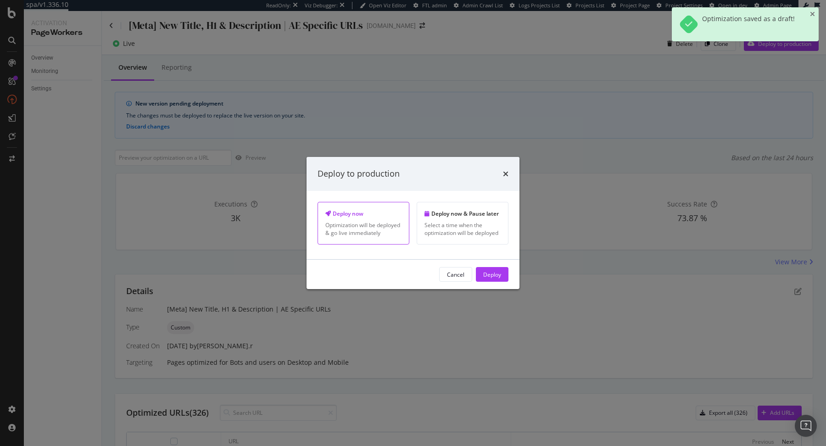
click at [494, 283] on div "Cancel Deploy" at bounding box center [412, 274] width 213 height 29
click at [493, 272] on div "Deploy" at bounding box center [492, 274] width 18 height 8
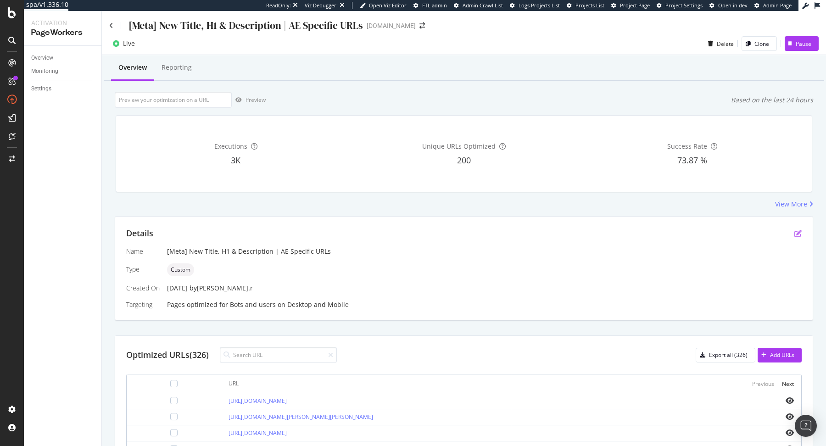
click at [795, 234] on icon "pen-to-square" at bounding box center [797, 233] width 7 height 7
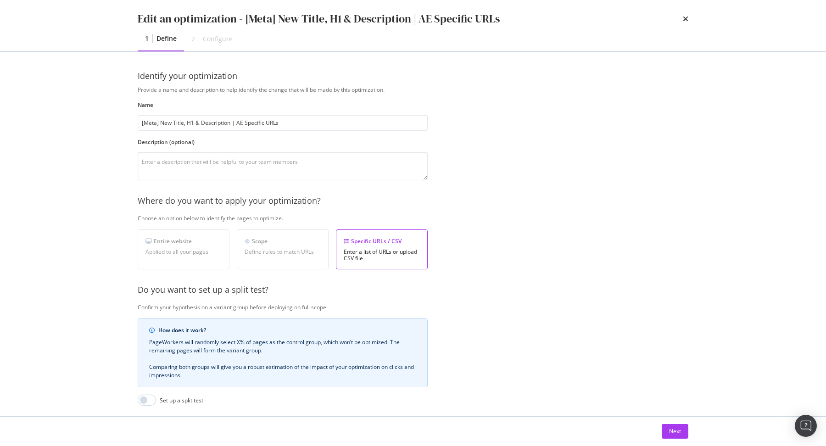
click at [669, 423] on div "Next" at bounding box center [412, 431] width 587 height 29
click at [658, 446] on div "Next" at bounding box center [412, 431] width 587 height 29
click at [665, 436] on button "Next" at bounding box center [675, 431] width 27 height 15
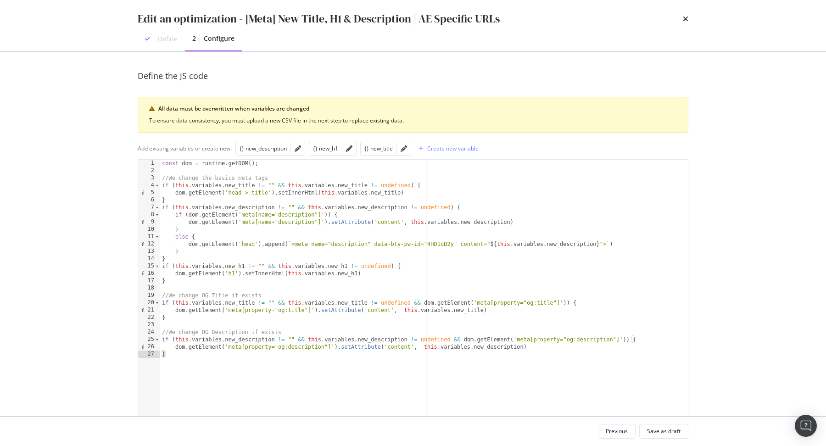
type textarea "}"
click at [191, 315] on div "const dom = runtime . getDOM ( ) ; //We change the basics meta tags if ( this .…" at bounding box center [424, 310] width 528 height 300
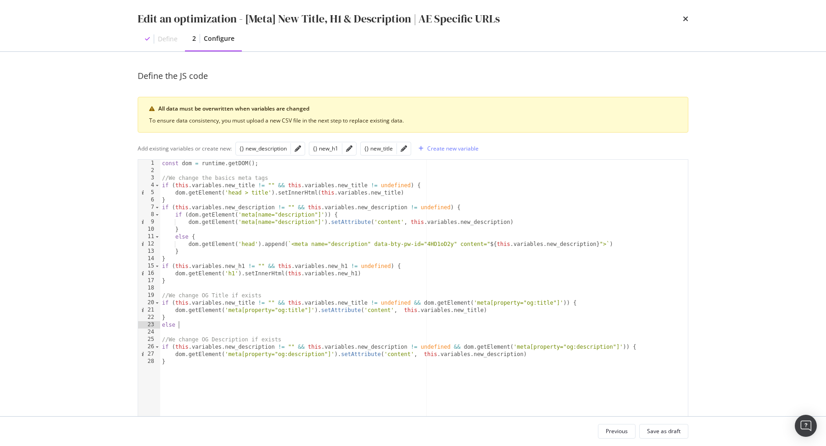
scroll to position [0, 1]
click at [165, 357] on div "const dom = runtime . getDOM ( ) ; //We change the basics meta tags if ( this .…" at bounding box center [424, 310] width 528 height 300
type textarea "}"
paste textarea "else {}"
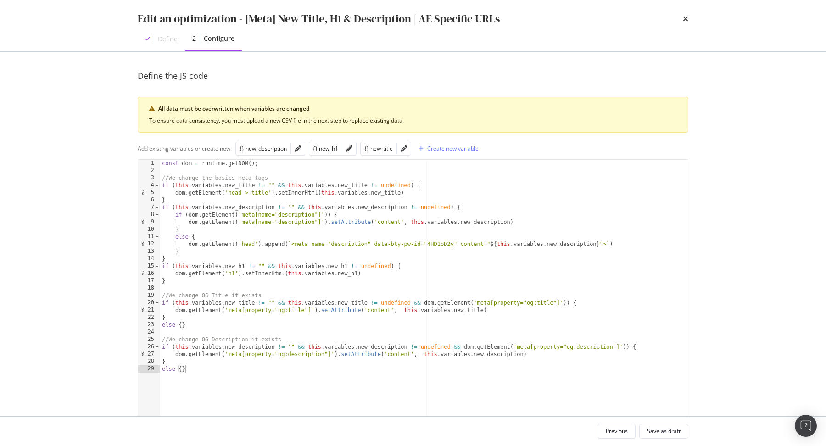
click at [189, 244] on div "const dom = runtime . getDOM ( ) ; //We change the basics meta tags if ( this .…" at bounding box center [424, 310] width 528 height 300
click at [287, 244] on div "const dom = runtime . getDOM ( ) ; //We change the basics meta tags if ( this .…" at bounding box center [424, 310] width 528 height 300
click at [204, 367] on div "const dom = runtime . getDOM ( ) ; //We change the basics meta tags if ( this .…" at bounding box center [424, 310] width 528 height 300
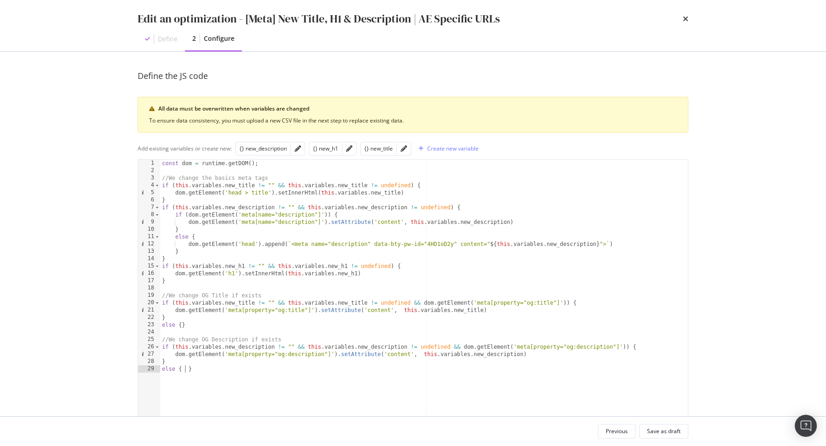
paste textarea "dom.getElement('head').append"
click at [181, 326] on div "const dom = runtime . getDOM ( ) ; //We change the basics meta tags if ( this .…" at bounding box center [424, 310] width 528 height 300
paste textarea "dom.getElement('head').append(``)"
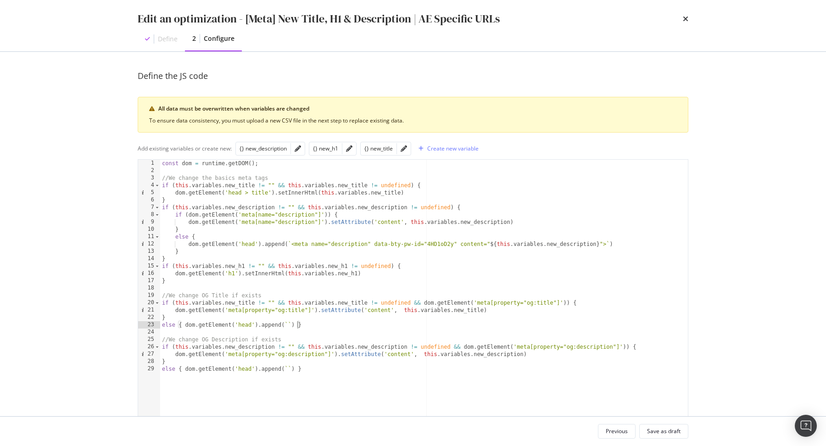
click at [602, 242] on div "const dom = runtime . getDOM ( ) ; //We change the basics meta tags if ( this .…" at bounding box center [424, 310] width 528 height 300
click at [288, 369] on div "const dom = runtime . getDOM ( ) ; //We change the basics meta tags if ( this .…" at bounding box center [424, 310] width 528 height 300
paste textarea "<meta property="og:title" content="The Rock" />"
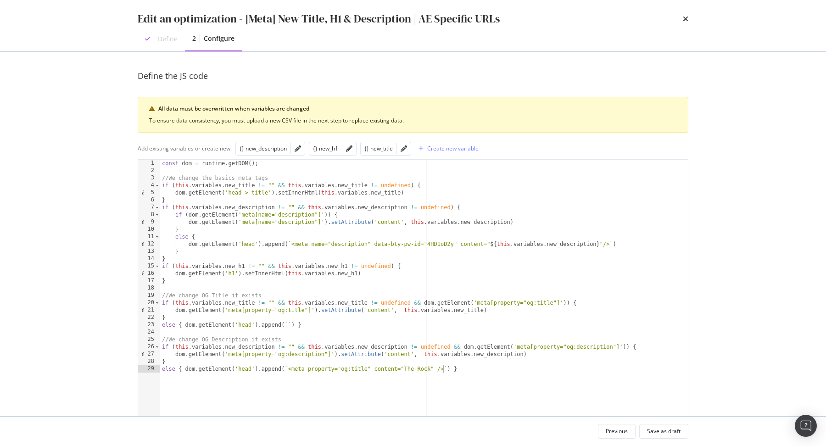
click at [287, 323] on div "const dom = runtime . getDOM ( ) ; //We change the basics meta tags if ( this .…" at bounding box center [424, 310] width 528 height 300
paste textarea "<meta property="og:title" content="The Rock" />"
click at [601, 244] on div "const dom = runtime . getDOM ( ) ; //We change the basics meta tags if ( this .…" at bounding box center [424, 310] width 528 height 300
click at [490, 242] on div "const dom = runtime . getDOM ( ) ; //We change the basics meta tags if ( this .…" at bounding box center [424, 310] width 528 height 300
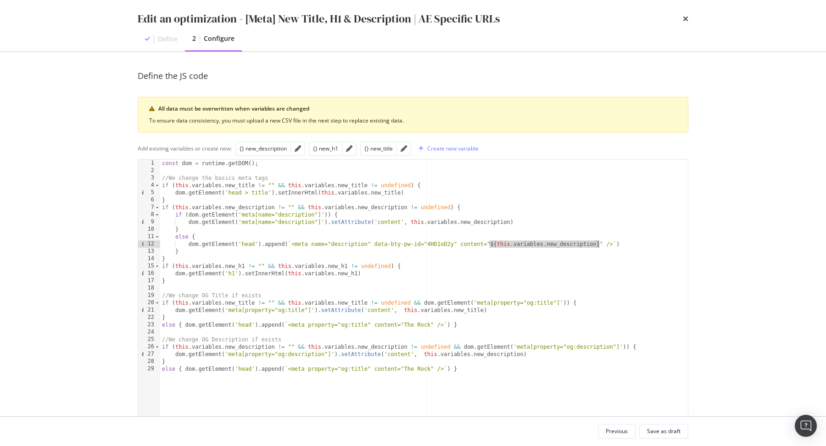
click at [597, 242] on div "const dom = runtime . getDOM ( ) ; //We change the basics meta tags if ( this .…" at bounding box center [424, 310] width 528 height 300
click at [404, 368] on div "const dom = runtime . getDOM ( ) ; //We change the basics meta tags if ( this .…" at bounding box center [424, 310] width 528 height 300
paste textarea "${this.variables.new_description}"
click at [357, 370] on div "const dom = runtime . getDOM ( ) ; //We change the basics meta tags if ( this .…" at bounding box center [424, 310] width 528 height 300
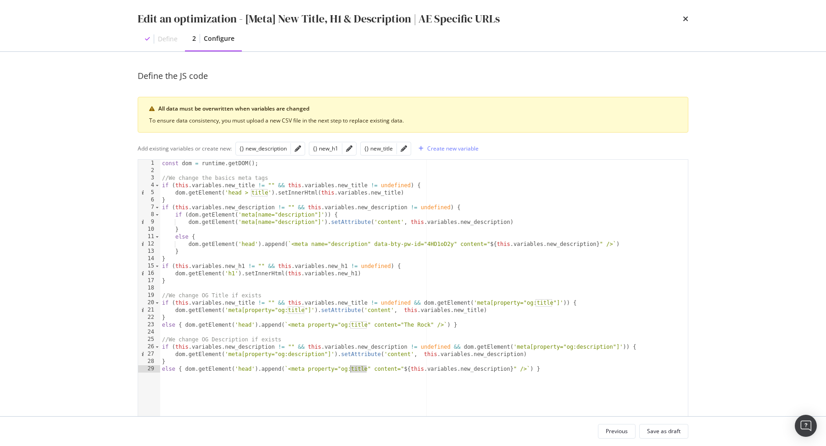
click at [357, 370] on div "const dom = runtime . getDOM ( ) ; //We change the basics meta tags if ( this .…" at bounding box center [424, 310] width 528 height 300
click at [403, 310] on div "const dom = runtime . getDOM ( ) ; //We change the basics meta tags if ( this .…" at bounding box center [424, 310] width 528 height 300
click at [424, 327] on div "const dom = runtime . getDOM ( ) ; //We change the basics meta tags if ( this .…" at bounding box center [424, 310] width 528 height 300
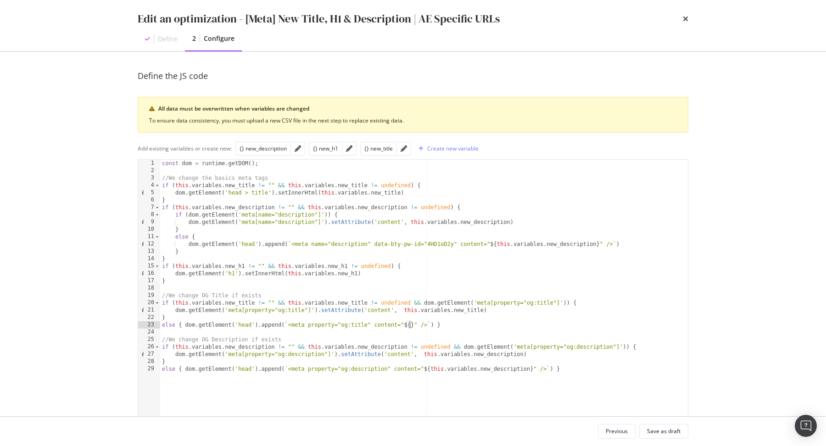
paste textarea "this.variables.new_title"
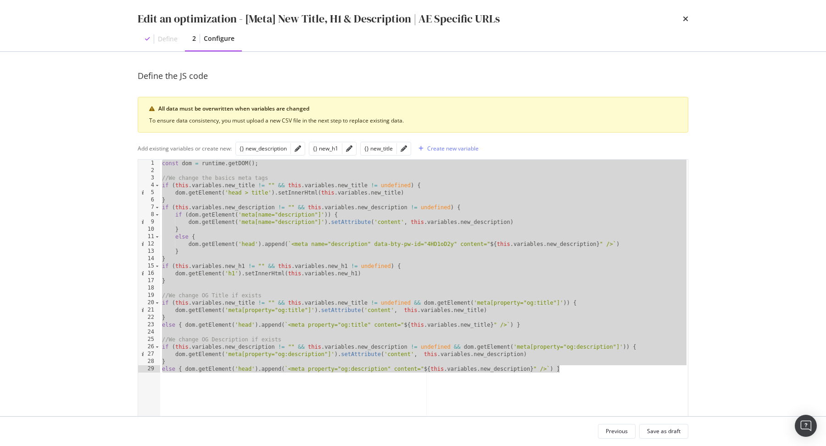
click at [269, 283] on div "const dom = runtime . getDOM ( ) ; //We change the basics meta tags if ( this .…" at bounding box center [424, 310] width 528 height 300
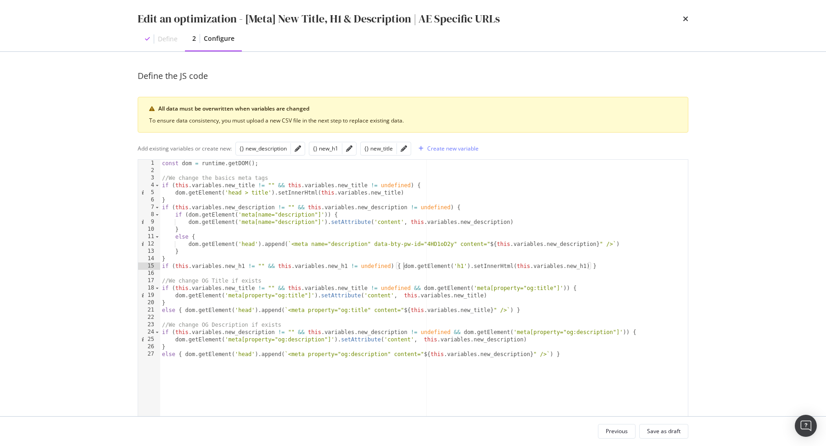
scroll to position [0, 20]
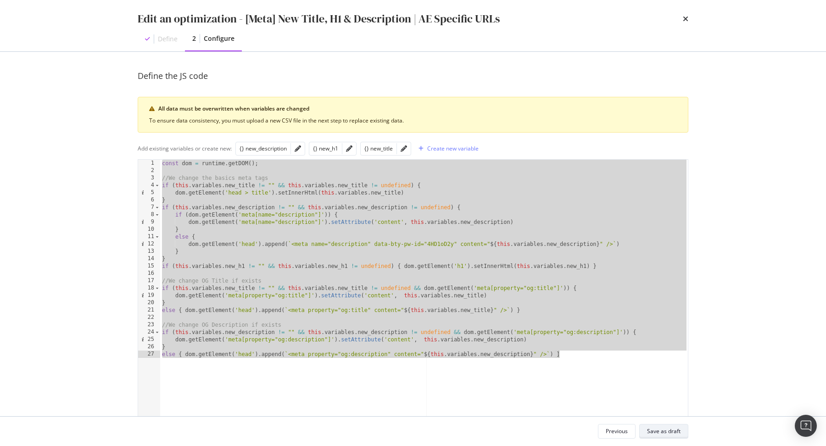
type textarea "} else { dom.getElement('head').append(`<meta property="og:description" content…"
click at [655, 427] on div "Save as draft" at bounding box center [663, 431] width 33 height 8
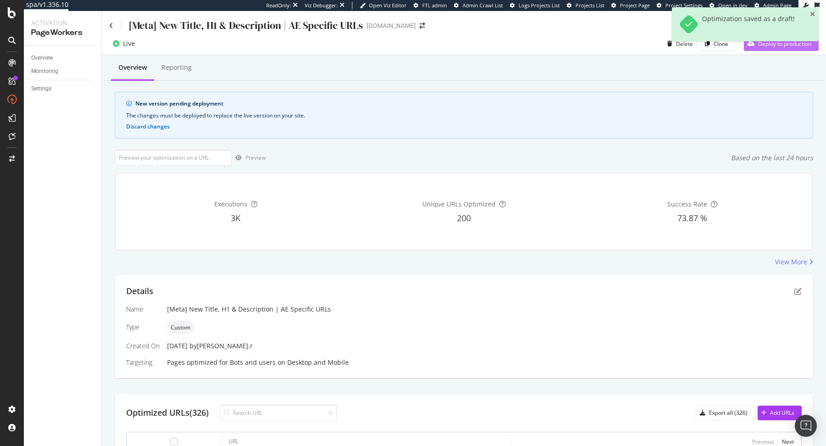
click at [775, 50] on button "Deploy to production" at bounding box center [781, 43] width 75 height 15
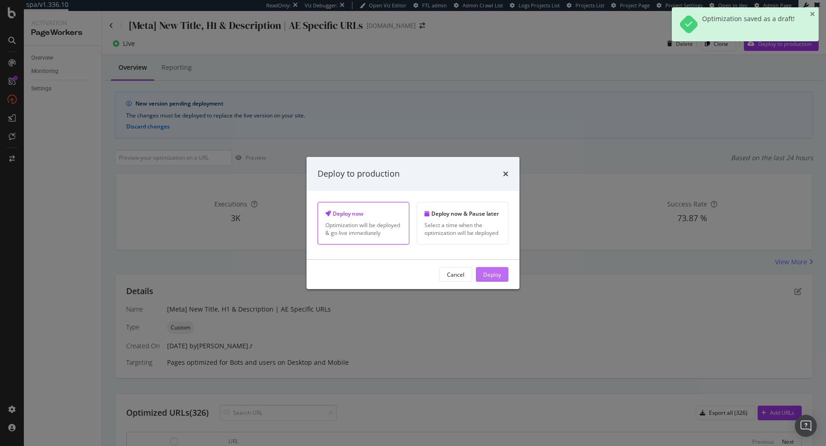
click at [505, 275] on button "Deploy" at bounding box center [492, 274] width 33 height 15
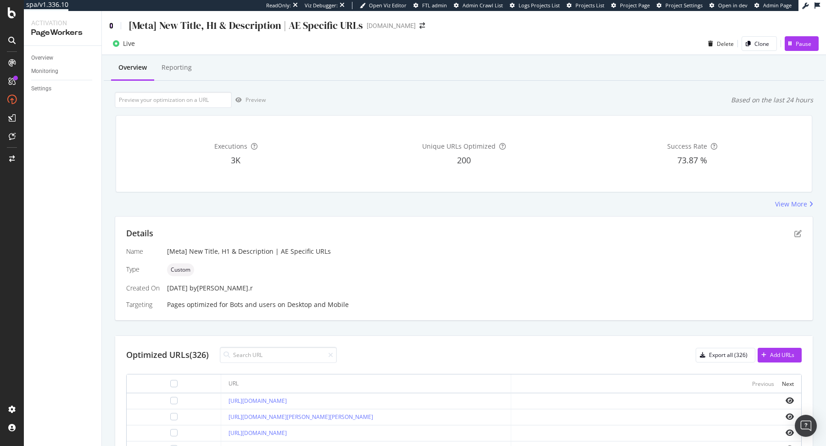
click at [111, 24] on icon at bounding box center [111, 25] width 4 height 6
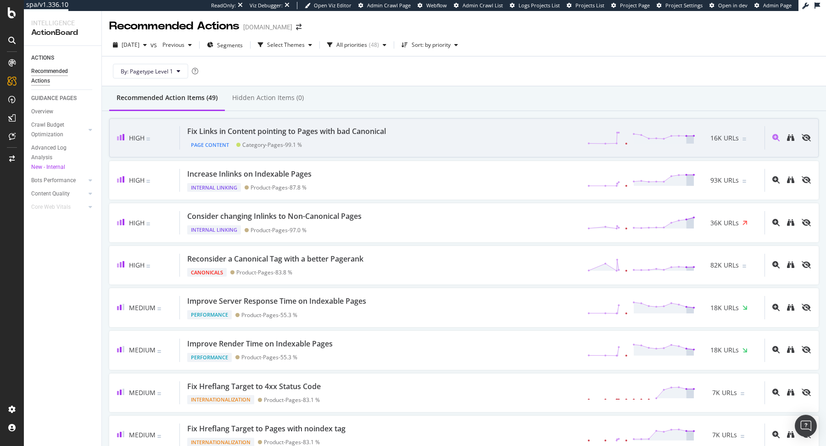
click at [502, 142] on div "Fix Links in Content pointing to Pages with bad Canonical Page Content Category…" at bounding box center [472, 137] width 585 height 23
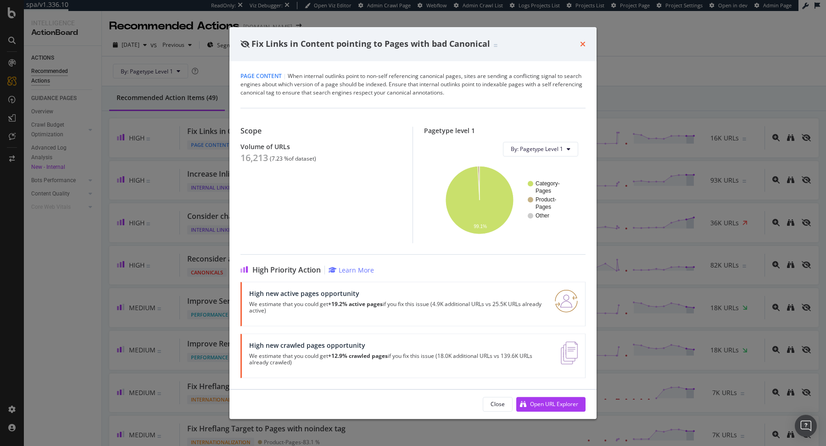
click at [580, 46] on icon "times" at bounding box center [583, 43] width 6 height 7
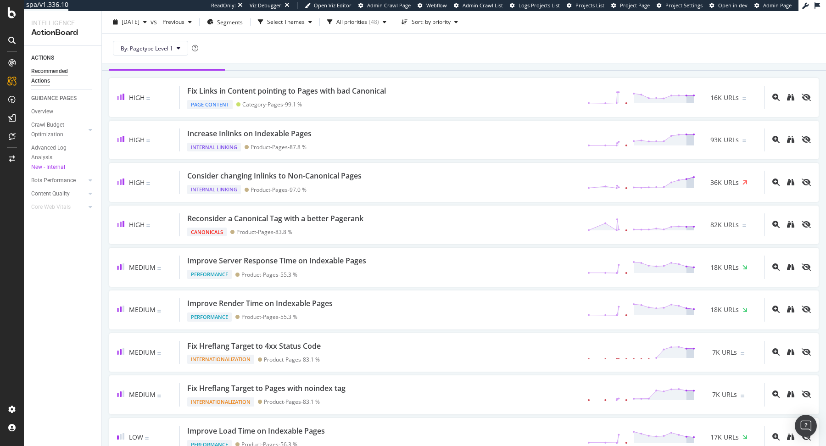
scroll to position [28, 0]
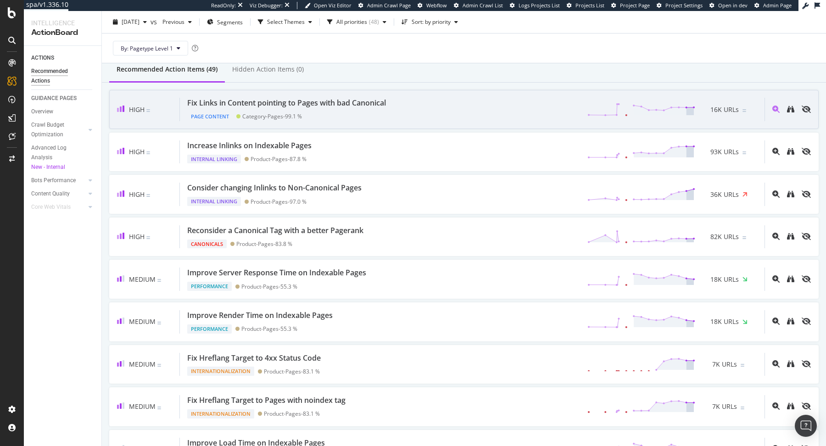
click at [476, 103] on div "Fix Links in Content pointing to Pages with bad Canonical Page Content Category…" at bounding box center [472, 109] width 585 height 23
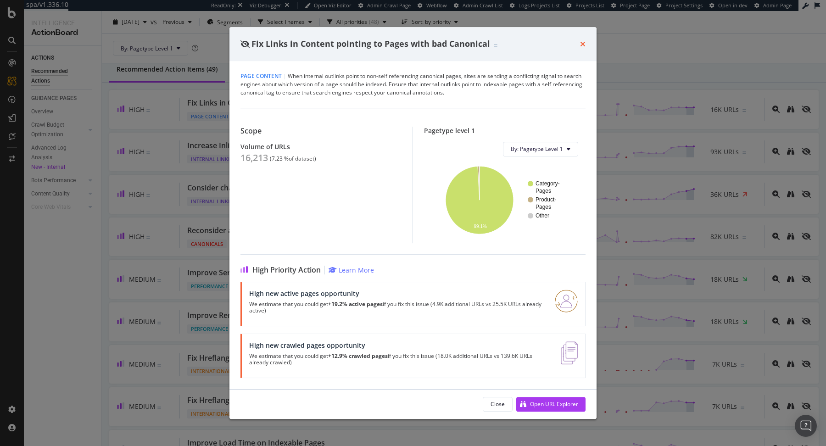
click at [582, 43] on icon "times" at bounding box center [583, 43] width 6 height 7
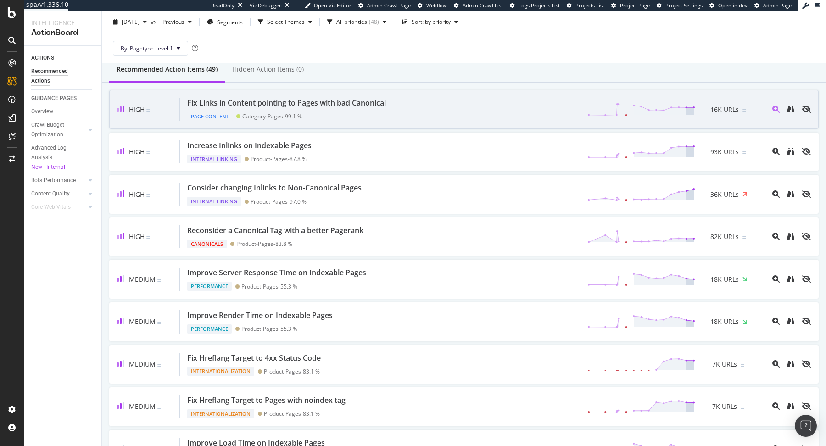
click at [416, 109] on div "Fix Links in Content pointing to Pages with bad Canonical Page Content Category…" at bounding box center [472, 109] width 585 height 23
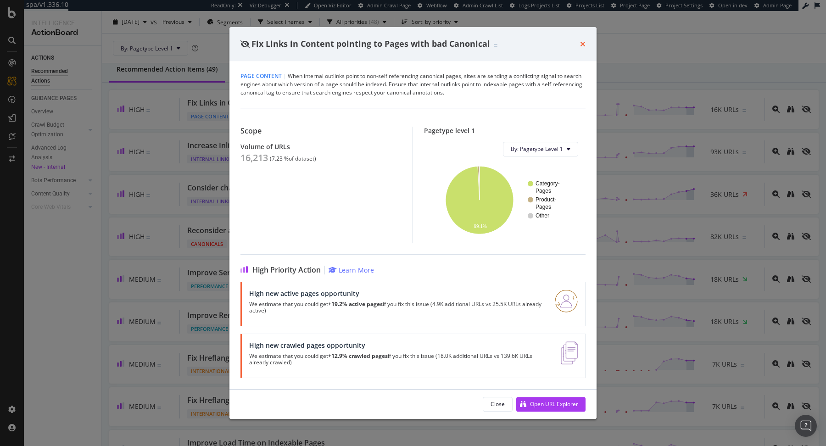
click at [583, 45] on icon "times" at bounding box center [583, 43] width 6 height 7
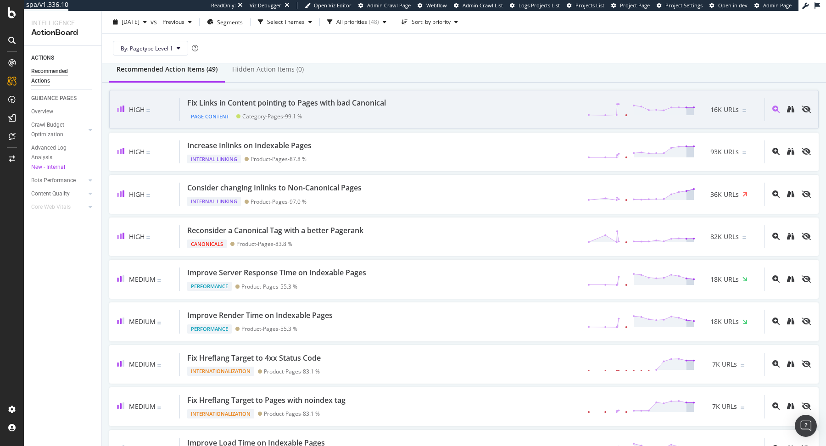
click at [362, 119] on div "Page Content Category-Pages - 99.1 %" at bounding box center [288, 114] width 202 height 13
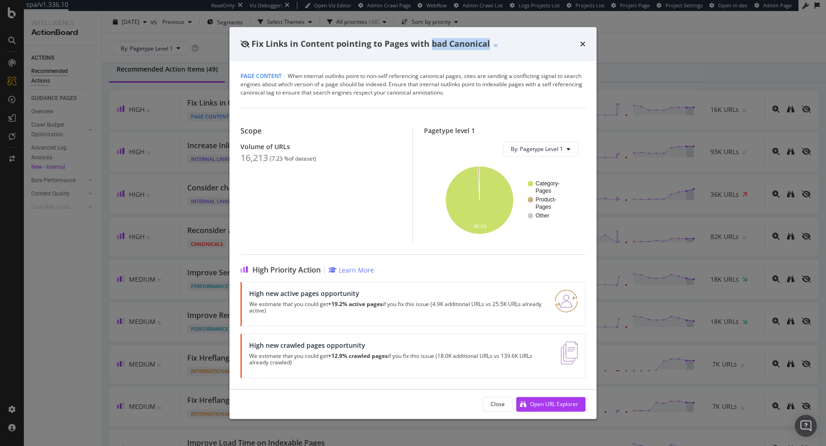
drag, startPoint x: 430, startPoint y: 44, endPoint x: 503, endPoint y: 59, distance: 74.5
click at [503, 59] on div "Fix Links in Content pointing to Pages with bad Canonical" at bounding box center [412, 44] width 367 height 34
click at [582, 46] on icon "times" at bounding box center [583, 43] width 6 height 7
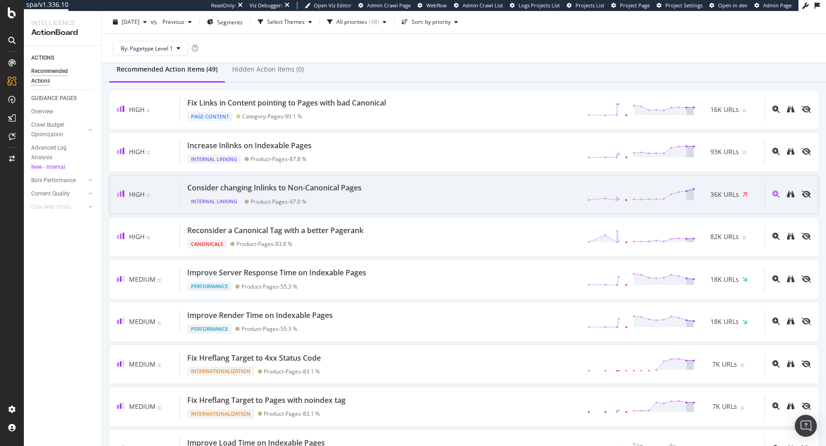
click at [273, 191] on div "Consider changing Inlinks to Non-Canonical Pages" at bounding box center [274, 188] width 174 height 11
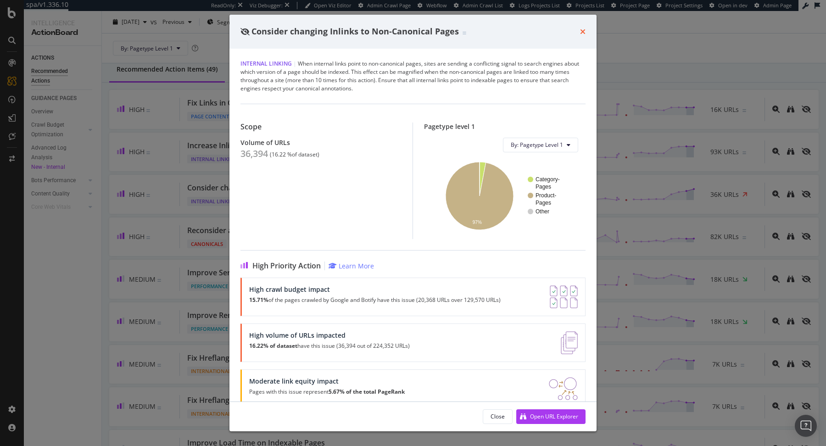
click at [581, 31] on icon "times" at bounding box center [583, 31] width 6 height 7
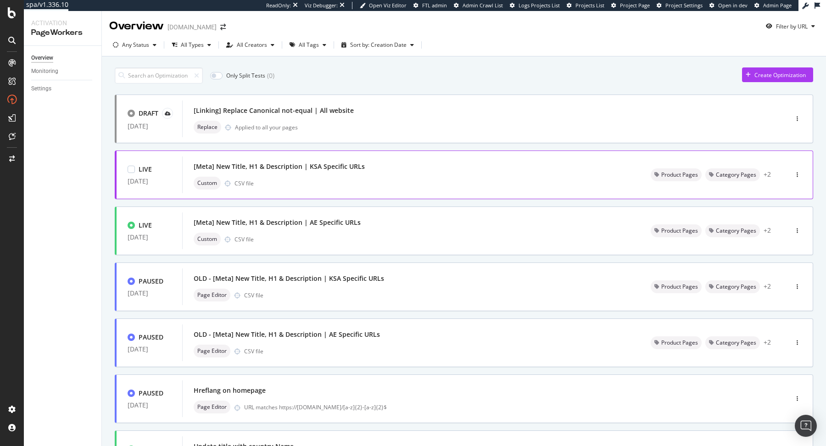
click at [345, 184] on div "Custom CSV file" at bounding box center [411, 183] width 435 height 13
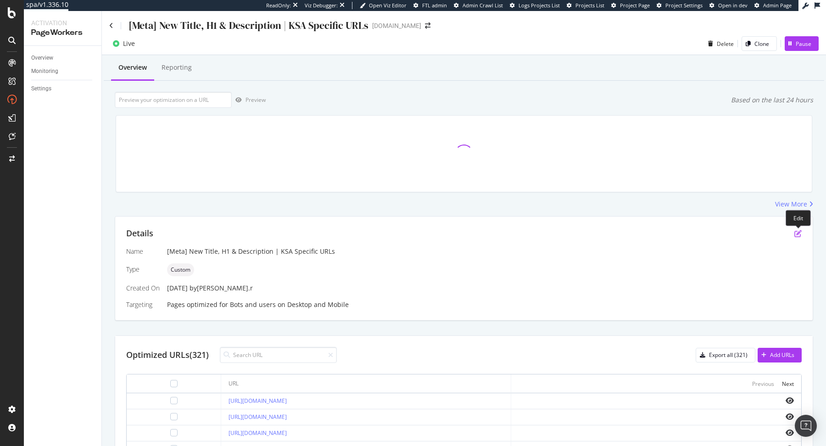
click at [796, 235] on icon "pen-to-square" at bounding box center [797, 233] width 7 height 7
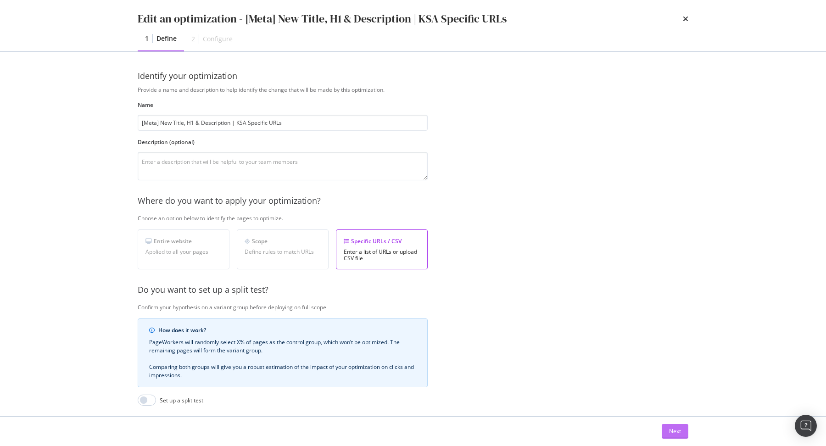
click at [677, 435] on div "Next" at bounding box center [675, 431] width 12 height 14
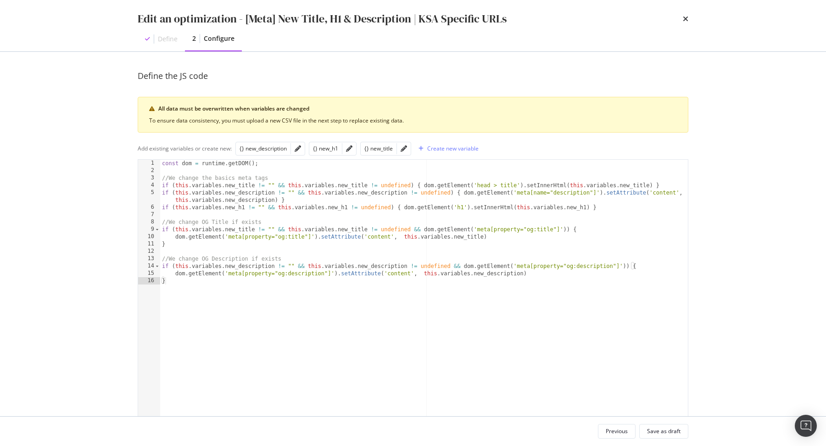
click at [484, 278] on div "const dom = runtime . getDOM ( ) ; //We change the basics meta tags if ( this .…" at bounding box center [424, 310] width 528 height 300
paste textarea "else { dom.getElement('head').append(`<meta property="og:description" content="…"
type textarea "else { dom.getElement('head').append(`<meta property="og:description" content="…"
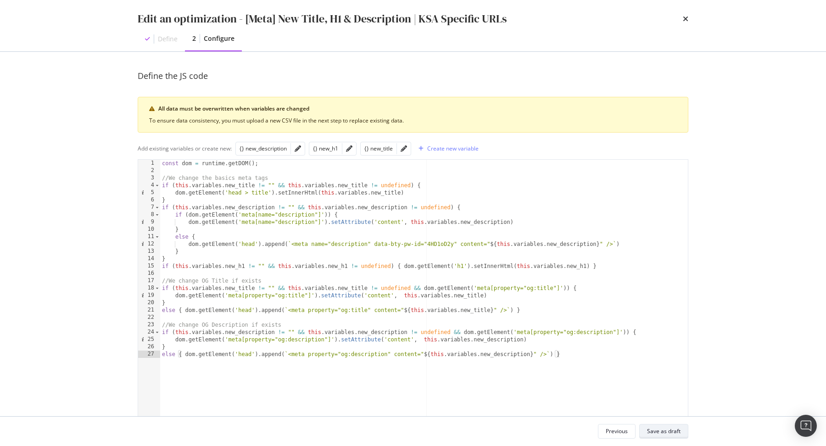
click at [662, 429] on div "Save as draft" at bounding box center [663, 431] width 33 height 8
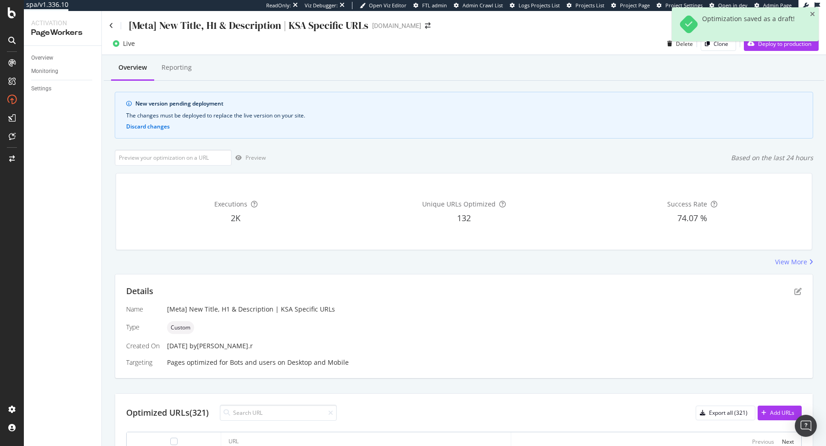
click at [780, 48] on div "Optimization saved as a draft!" at bounding box center [745, 27] width 147 height 41
click at [780, 50] on div "Deploy to production" at bounding box center [777, 44] width 67 height 14
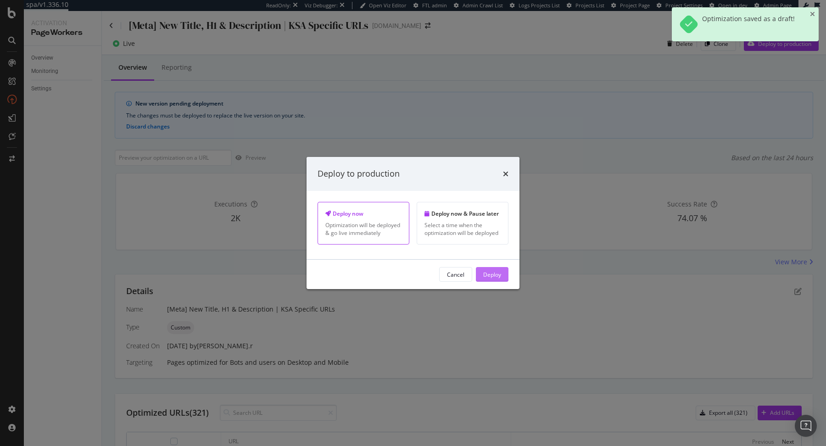
click at [503, 269] on button "Deploy" at bounding box center [492, 274] width 33 height 15
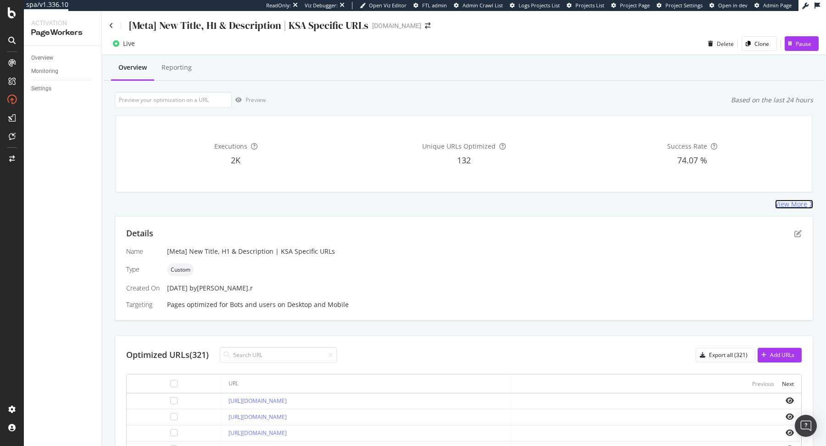
click at [799, 204] on div "View More" at bounding box center [791, 204] width 32 height 9
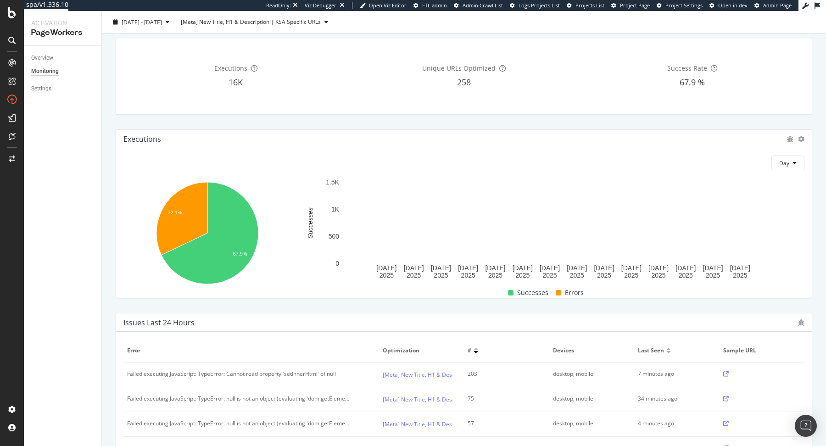
scroll to position [28, 0]
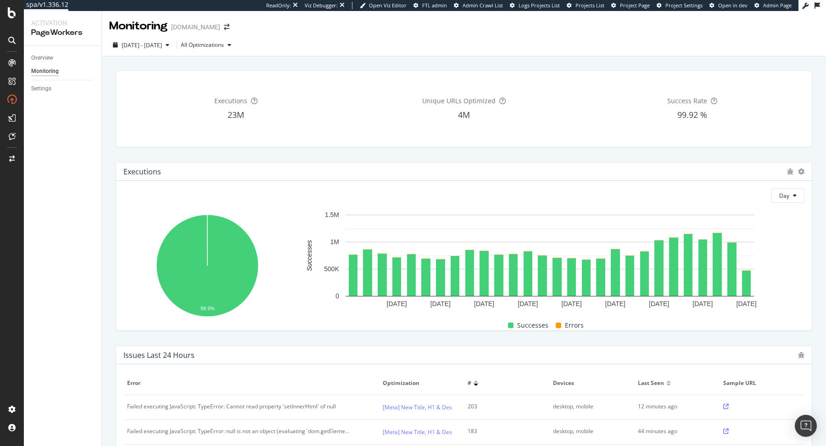
click at [202, 56] on div "[DATE] - [DATE] All Optimizations" at bounding box center [464, 47] width 724 height 18
click at [231, 50] on div "All Optimizations" at bounding box center [208, 45] width 54 height 14
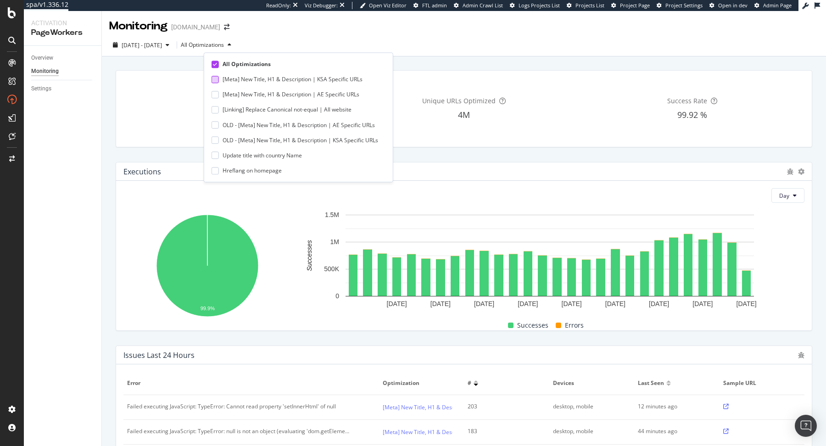
click at [250, 81] on div "[Meta] New Title, H1 & Description | KSA Specific URLs" at bounding box center [293, 80] width 140 height 8
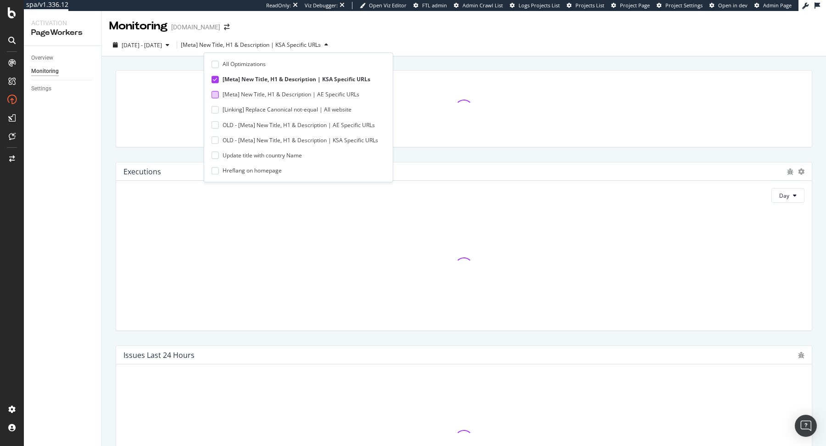
click at [254, 92] on div "[Meta] New Title, H1 & Description | AE Specific URLs" at bounding box center [291, 95] width 137 height 8
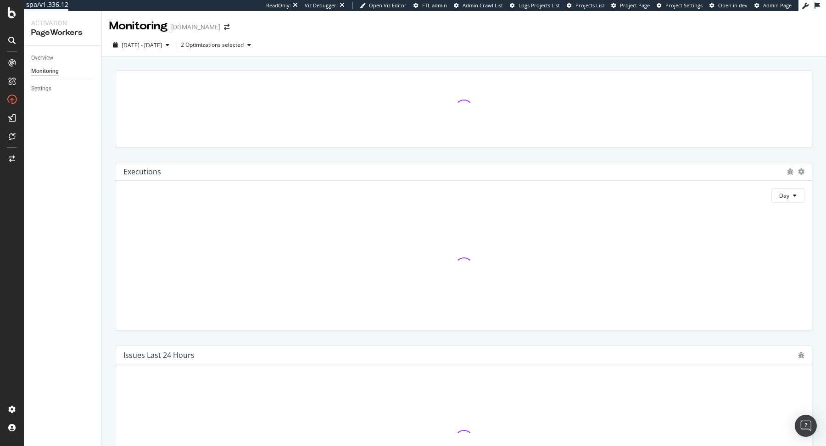
click at [560, 32] on div "Monitoring [DOMAIN_NAME]" at bounding box center [464, 22] width 724 height 23
